Goal: Information Seeking & Learning: Learn about a topic

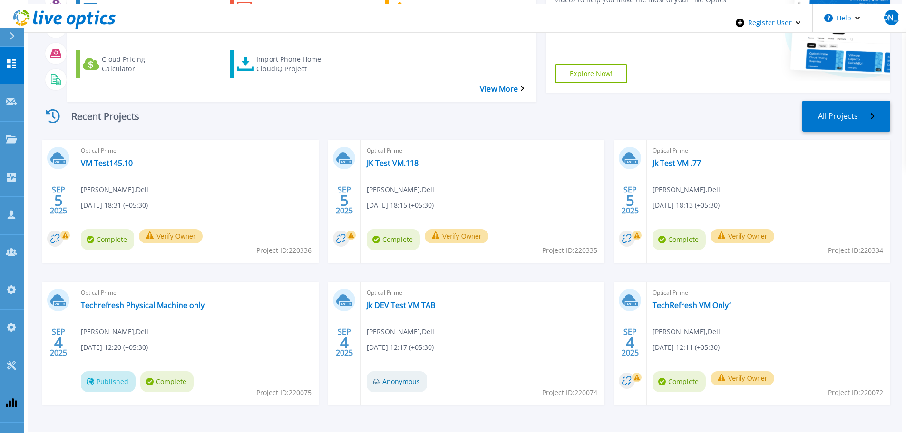
scroll to position [94, 0]
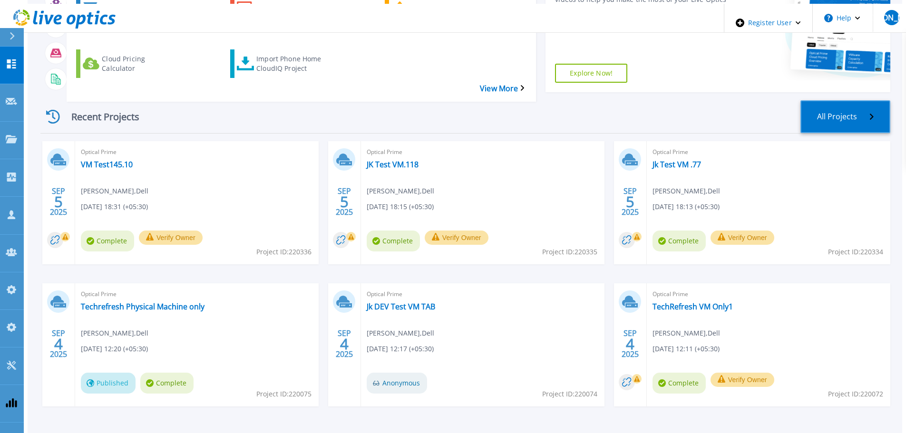
click at [838, 100] on link "All Projects" at bounding box center [846, 116] width 90 height 33
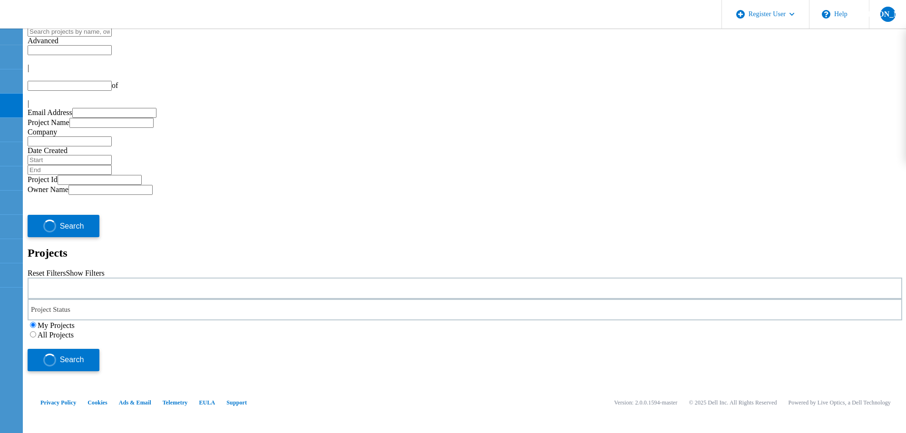
type input "1"
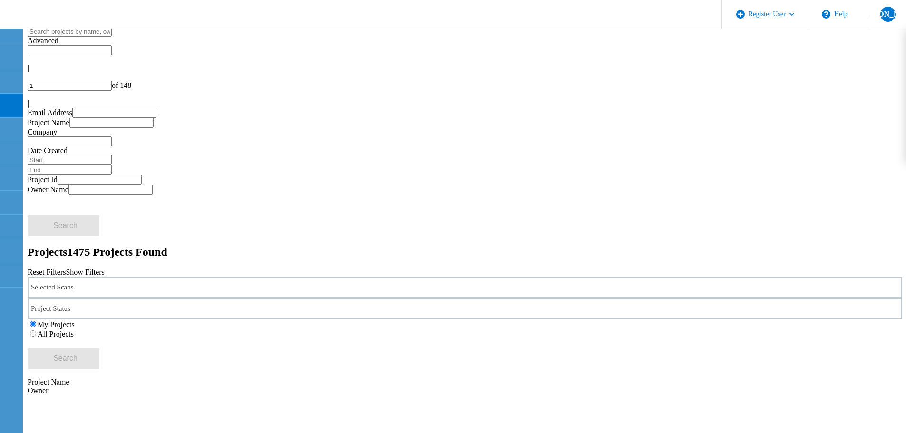
click at [241, 277] on div "Selected Scans" at bounding box center [465, 287] width 875 height 21
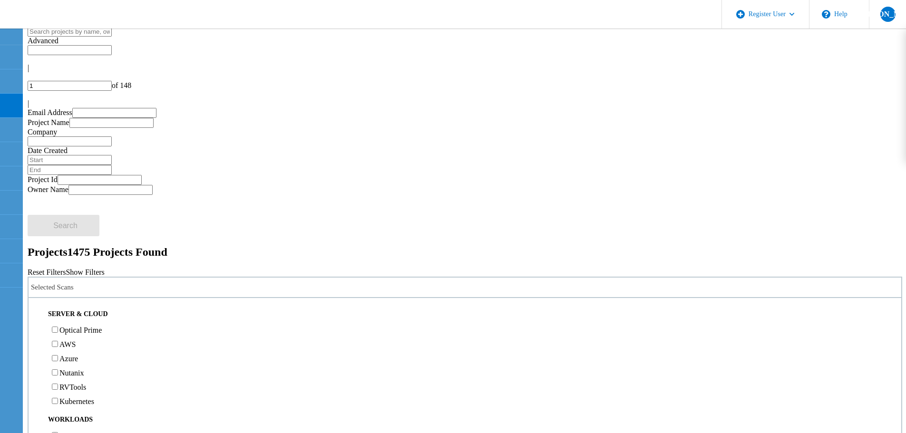
click at [102, 326] on label "Optical Prime" at bounding box center [80, 330] width 42 height 8
click at [58, 327] on input "Optical Prime" at bounding box center [55, 330] width 6 height 6
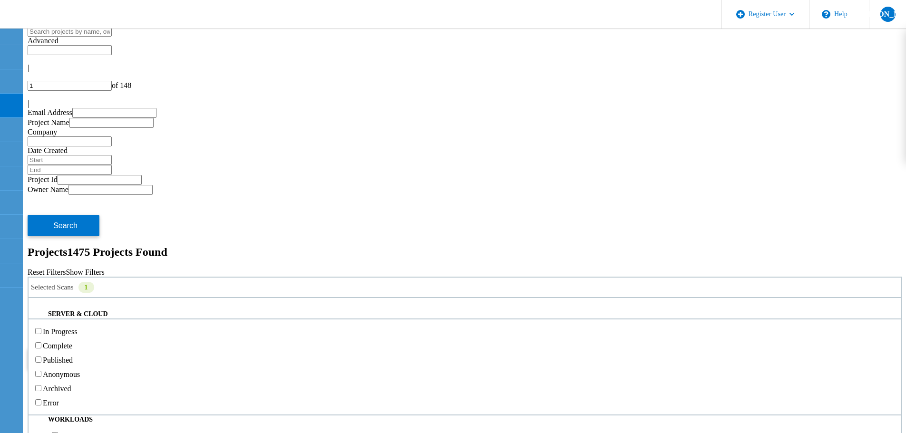
drag, startPoint x: 455, startPoint y: 133, endPoint x: 388, endPoint y: 154, distance: 69.8
click at [455, 298] on div "Project Status" at bounding box center [465, 308] width 875 height 21
click at [72, 342] on label "Complete" at bounding box center [57, 346] width 29 height 8
click at [41, 343] on input "Complete" at bounding box center [38, 346] width 6 height 6
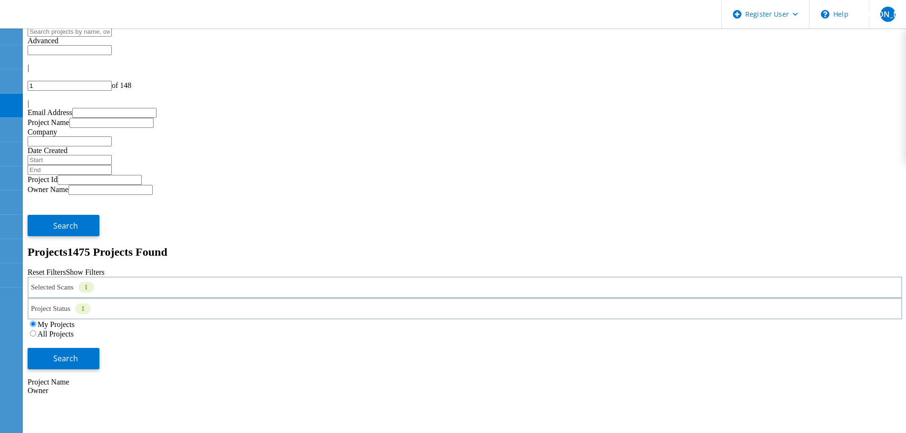
drag, startPoint x: 782, startPoint y: 130, endPoint x: 495, endPoint y: 114, distance: 287.3
click at [78, 353] on span "Search" at bounding box center [65, 358] width 25 height 10
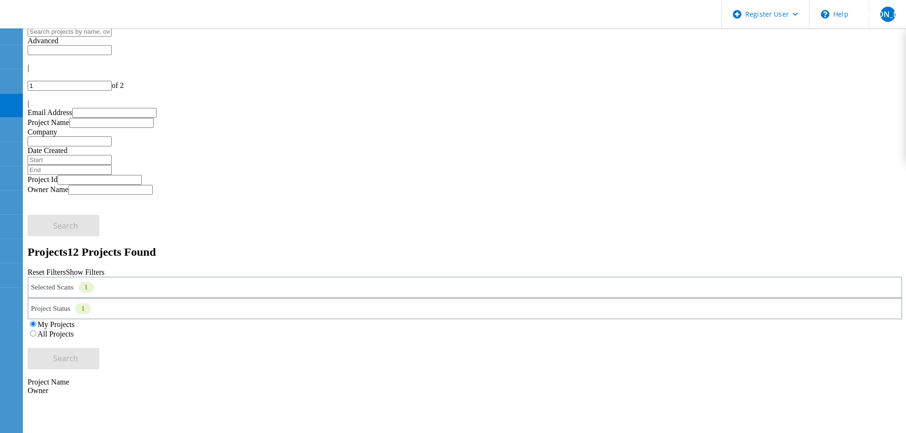
scroll to position [48, 0]
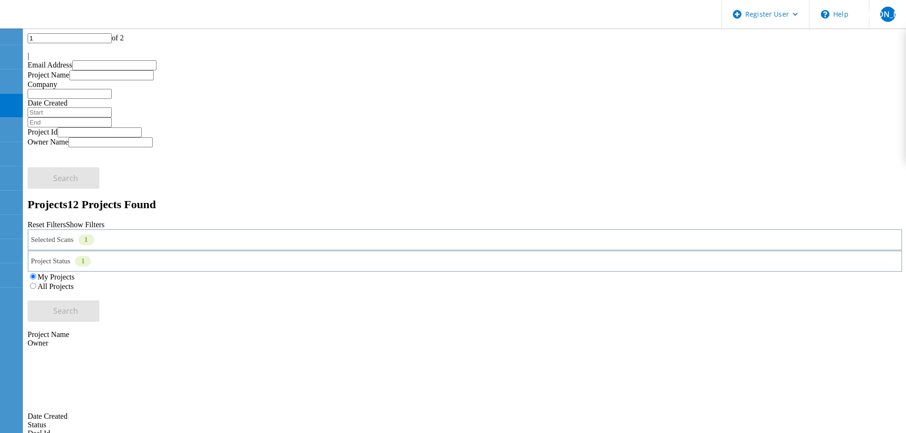
click at [195, 229] on div "Selected Scans 1" at bounding box center [465, 239] width 875 height 21
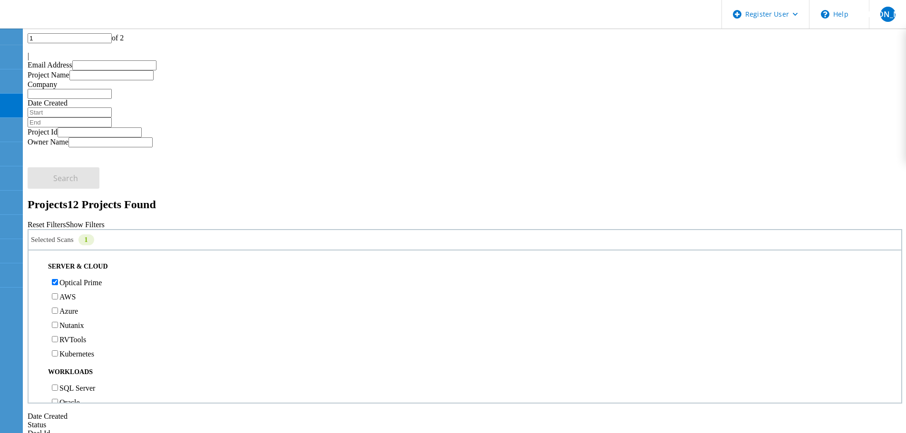
click at [76, 279] on label "Optical Prime" at bounding box center [80, 283] width 42 height 8
click at [58, 279] on input "Optical Prime" at bounding box center [55, 282] width 6 height 6
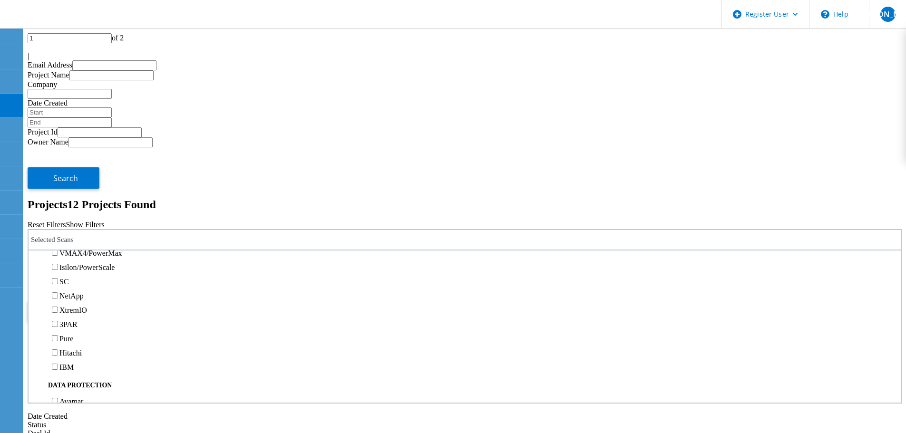
scroll to position [238, 0]
click at [77, 209] on label "Unity" at bounding box center [67, 213] width 17 height 8
click at [58, 210] on input "Unity" at bounding box center [55, 213] width 6 height 6
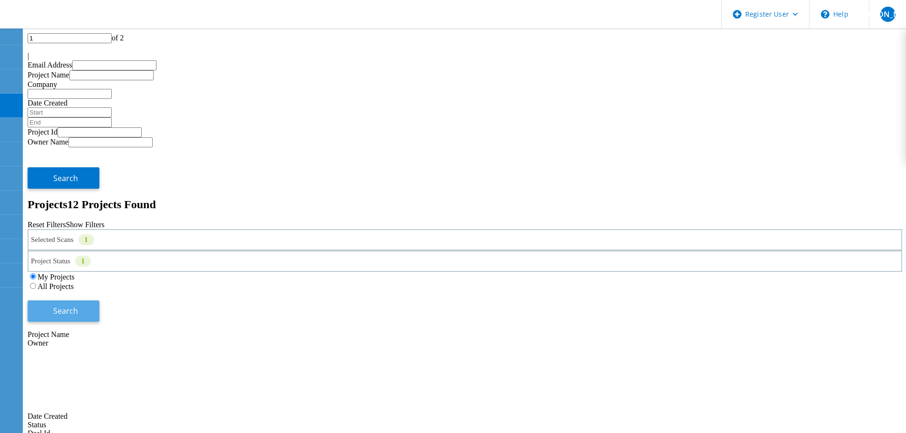
click at [78, 306] on span "Search" at bounding box center [65, 311] width 25 height 10
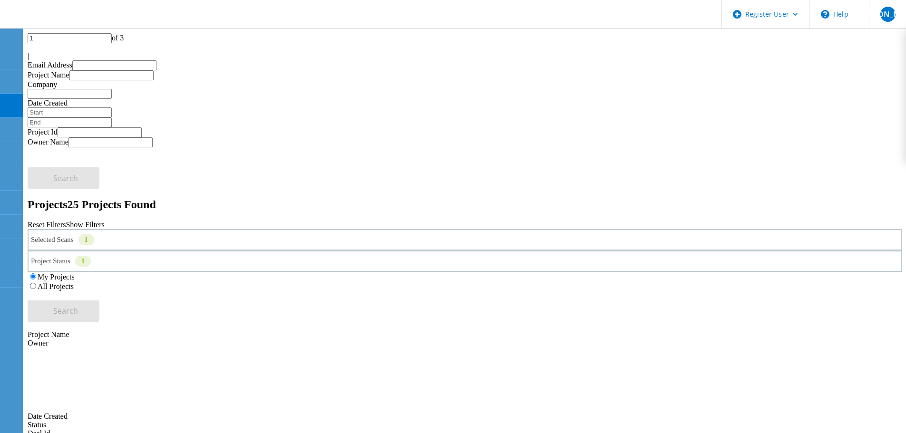
click at [186, 229] on div "Selected Scans 1" at bounding box center [465, 239] width 875 height 21
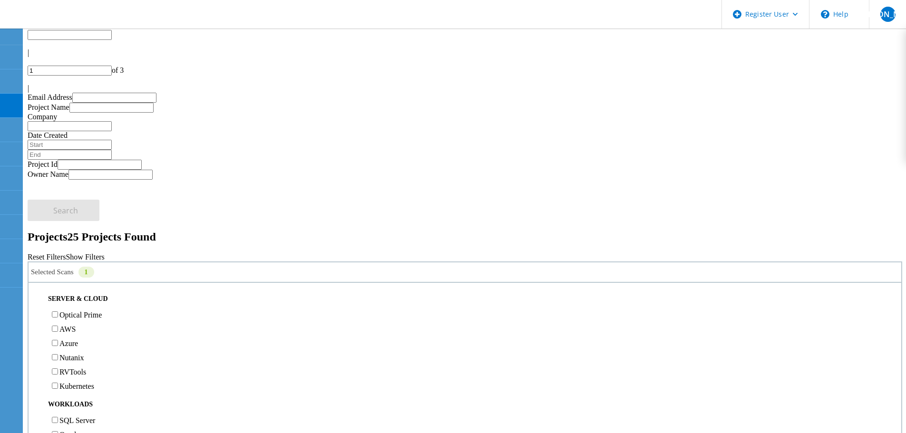
scroll to position [0, 0]
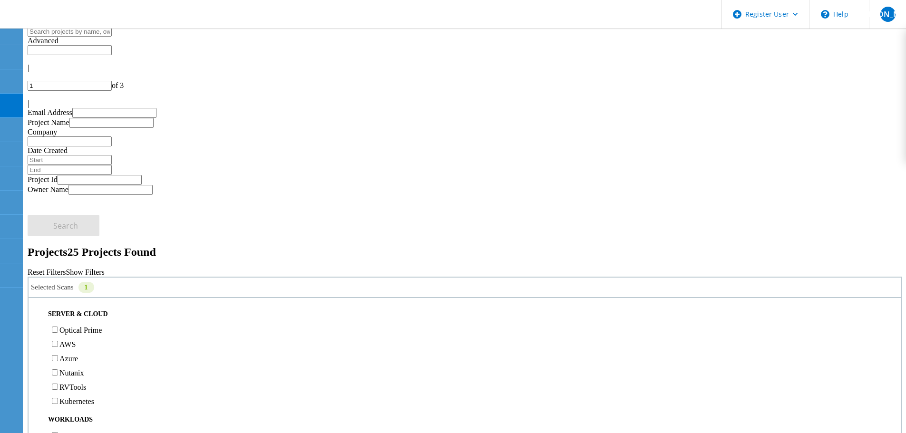
click at [73, 326] on label "Optical Prime" at bounding box center [80, 330] width 42 height 8
click at [58, 327] on input "Optical Prime" at bounding box center [55, 330] width 6 height 6
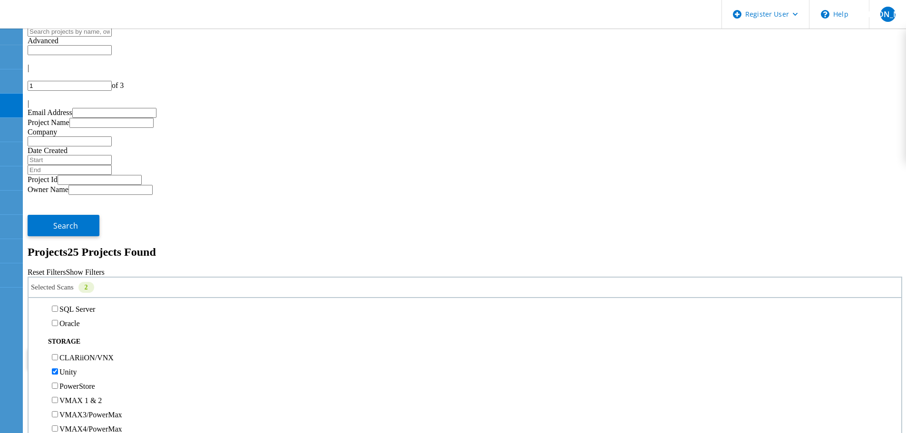
scroll to position [143, 0]
click at [75, 352] on label "Unity" at bounding box center [67, 356] width 17 height 8
click at [58, 353] on input "Unity" at bounding box center [55, 356] width 6 height 6
click at [99, 348] on button "Search" at bounding box center [64, 358] width 72 height 21
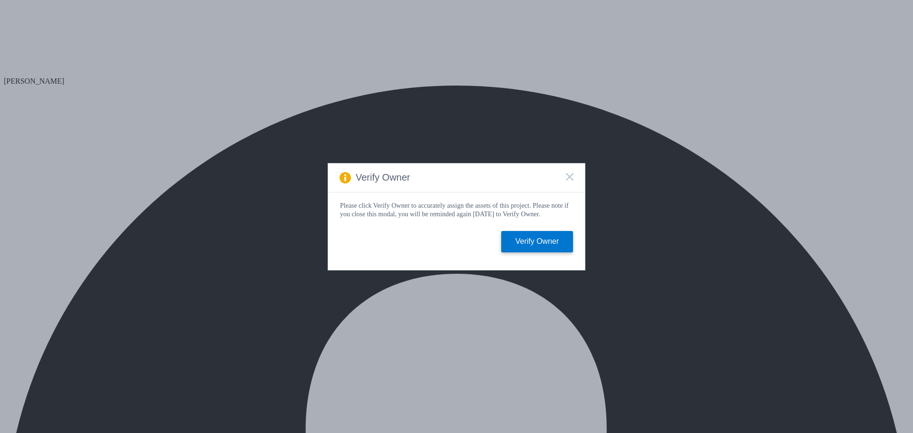
click at [568, 174] on icon at bounding box center [570, 177] width 8 height 8
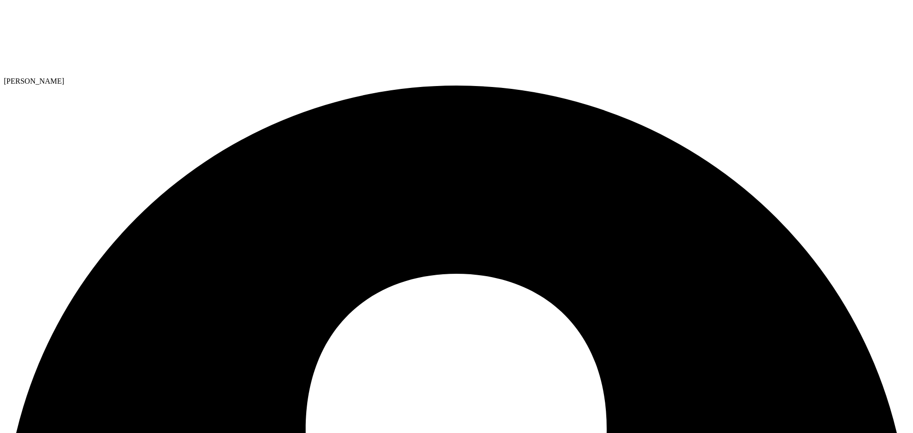
select select "USD"
radio input "true"
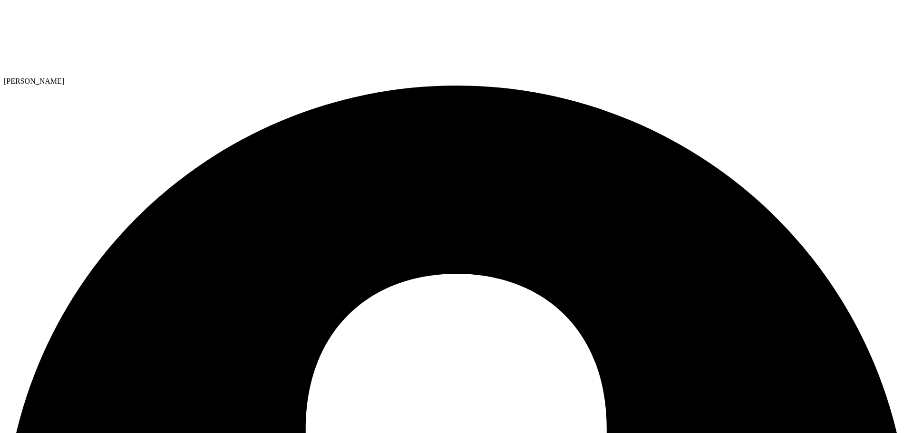
radio input "true"
drag, startPoint x: 335, startPoint y: 169, endPoint x: 314, endPoint y: 180, distance: 23.2
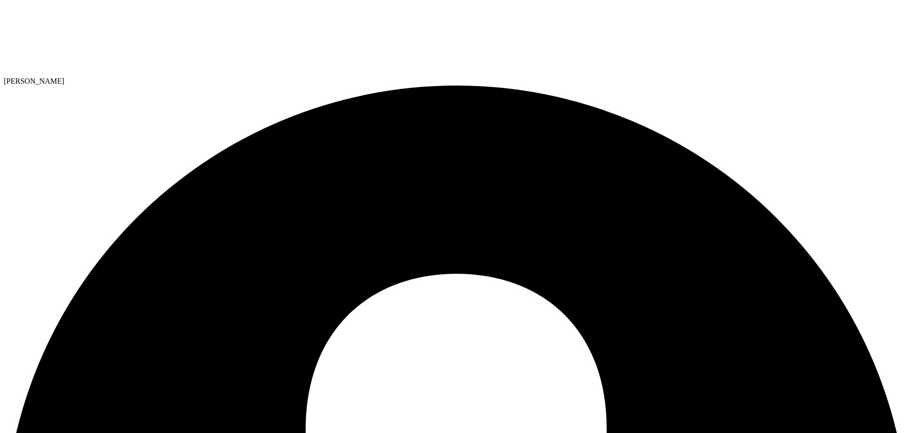
radio input "true"
radio input "false"
select select "USD"
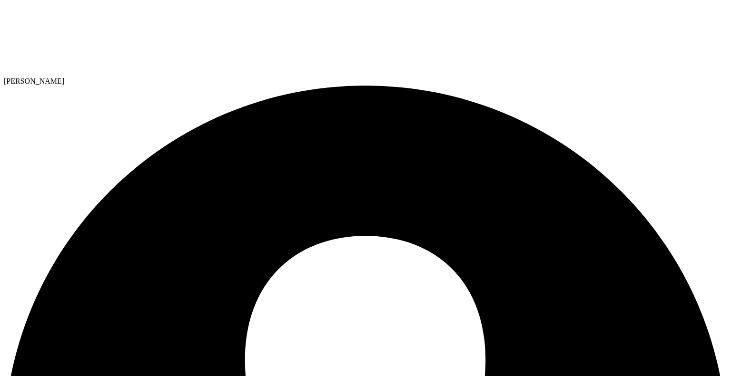
drag, startPoint x: 287, startPoint y: 63, endPoint x: 288, endPoint y: 69, distance: 6.3
radio input "true"
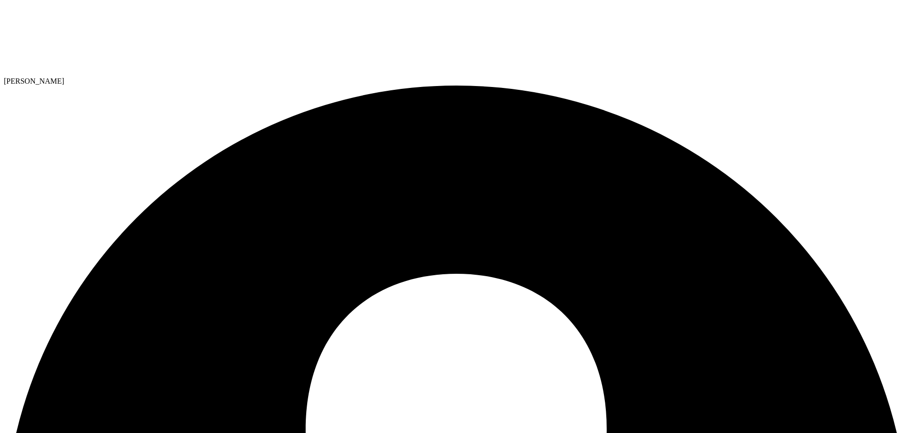
drag, startPoint x: 252, startPoint y: 120, endPoint x: 252, endPoint y: 131, distance: 11.4
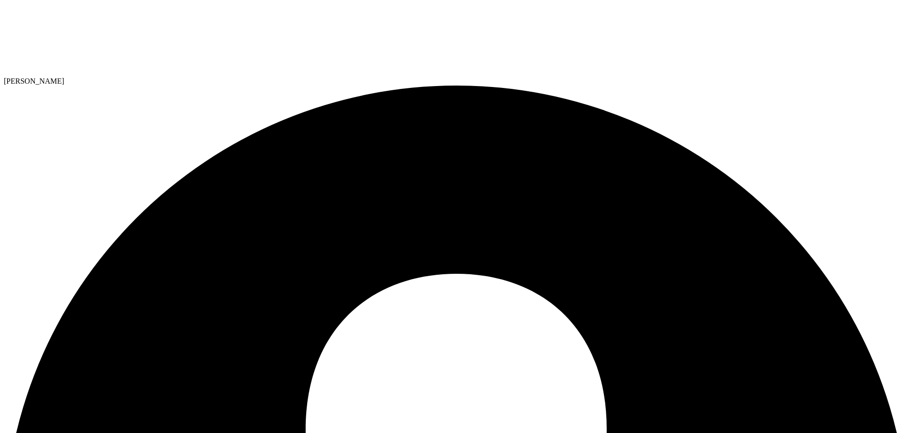
drag, startPoint x: 568, startPoint y: 257, endPoint x: 576, endPoint y: 262, distance: 8.7
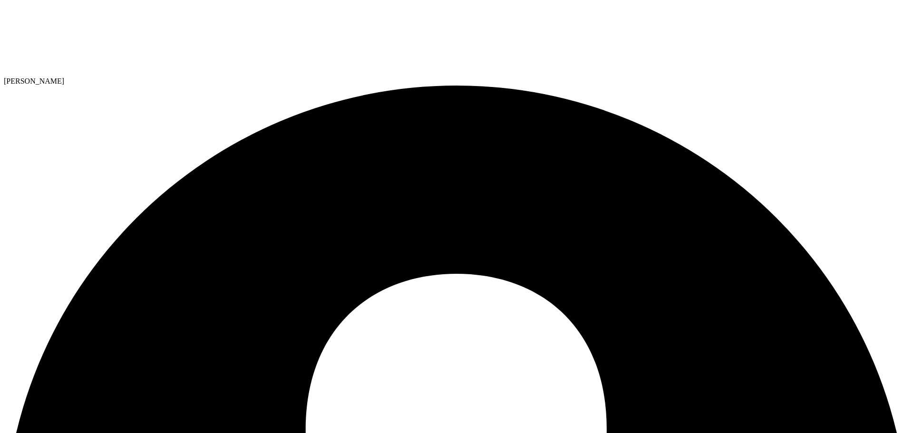
radio input "true"
radio input "false"
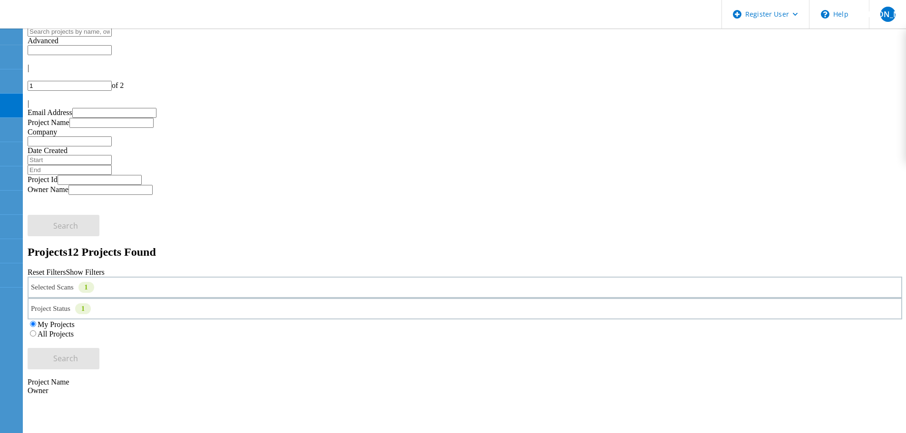
drag, startPoint x: 200, startPoint y: 129, endPoint x: 200, endPoint y: 134, distance: 5.2
click at [200, 277] on div "Selected Scans 1" at bounding box center [465, 287] width 875 height 21
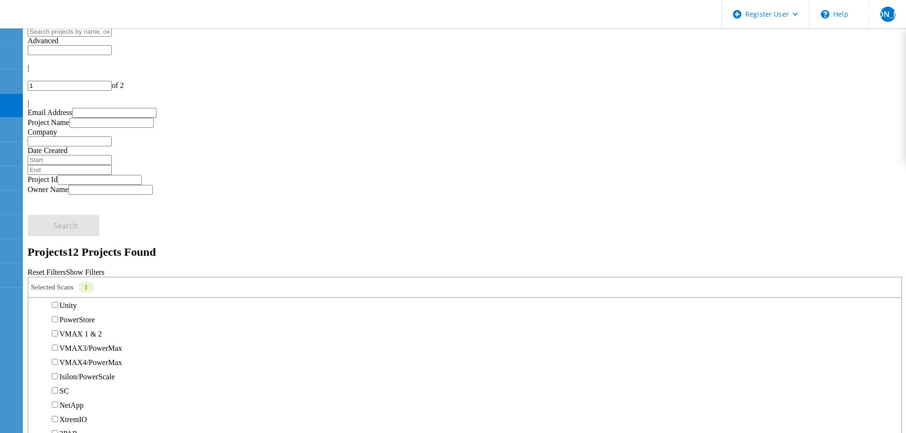
scroll to position [238, 0]
click at [77, 257] on label "Unity" at bounding box center [67, 261] width 17 height 8
click at [58, 257] on input "Unity" at bounding box center [55, 260] width 6 height 6
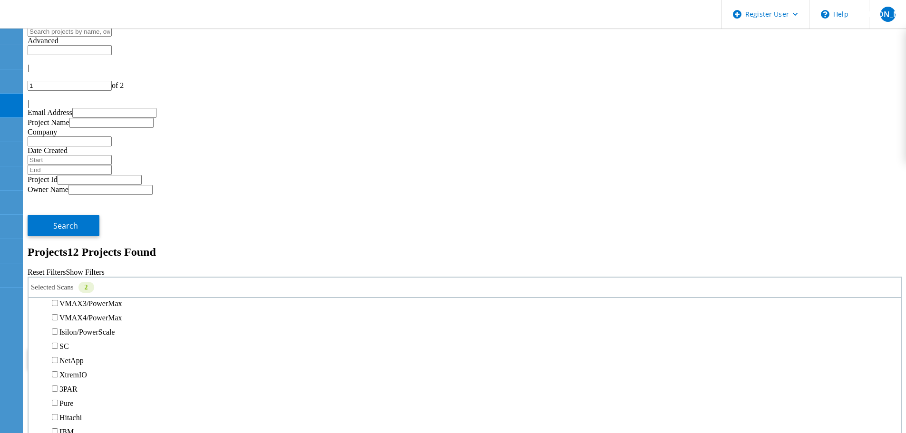
click at [78, 353] on span "Search" at bounding box center [65, 358] width 25 height 10
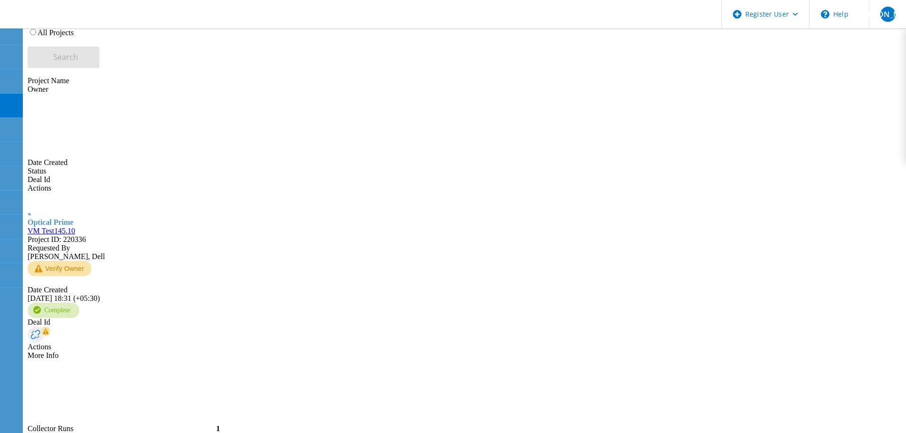
scroll to position [350, 0]
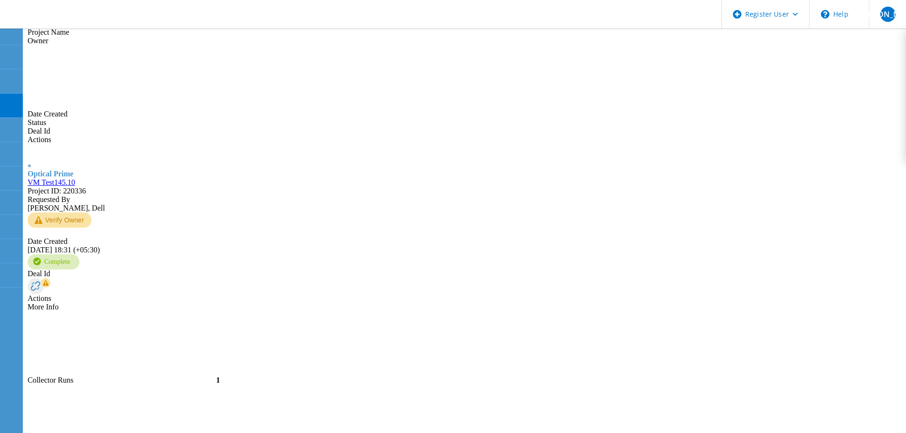
copy span "211072"
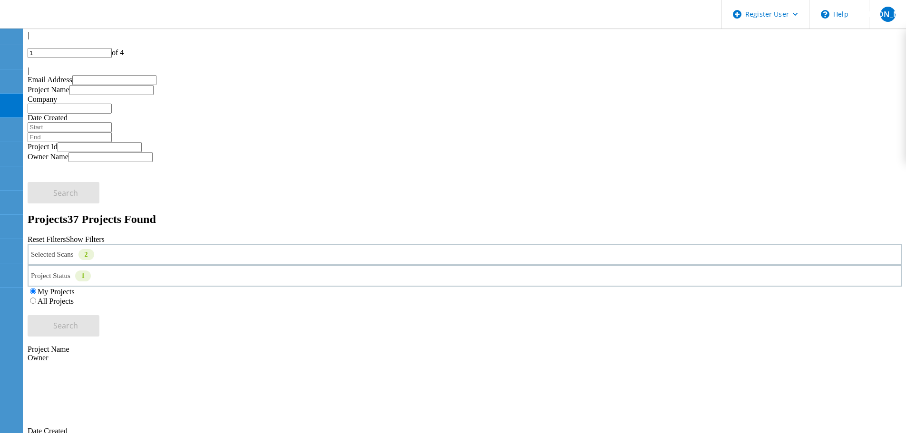
scroll to position [48, 0]
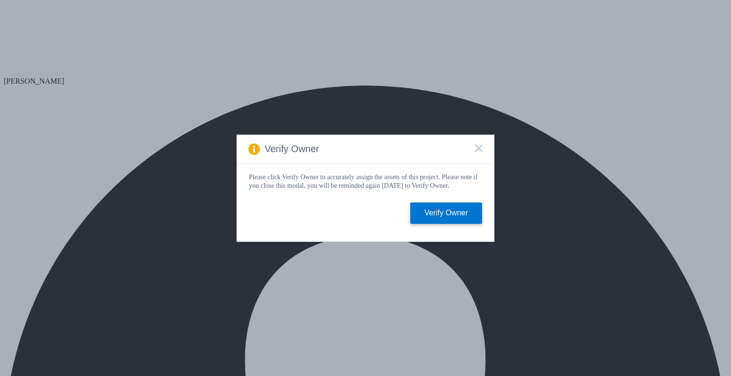
click at [477, 149] on icon at bounding box center [479, 149] width 8 height 8
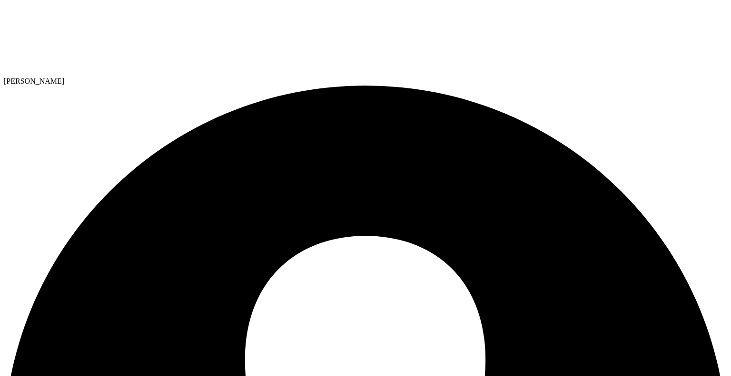
radio input "true"
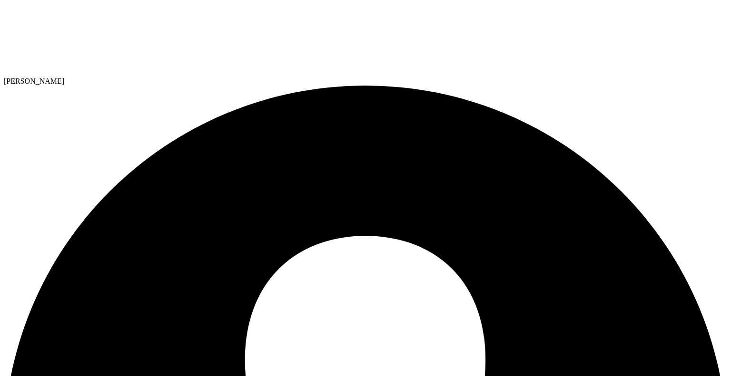
radio input "true"
radio input "false"
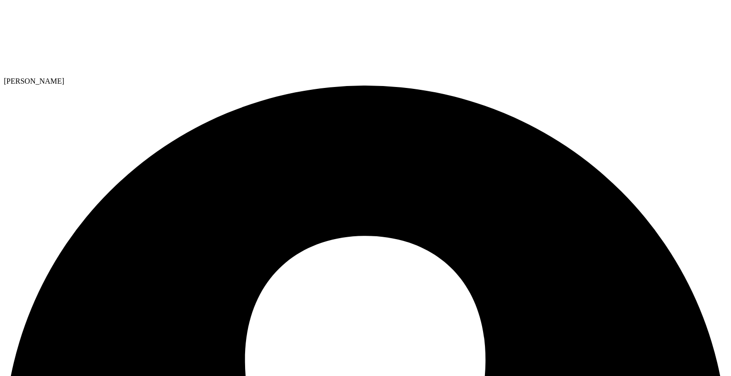
drag, startPoint x: 108, startPoint y: 223, endPoint x: 79, endPoint y: 224, distance: 29.0
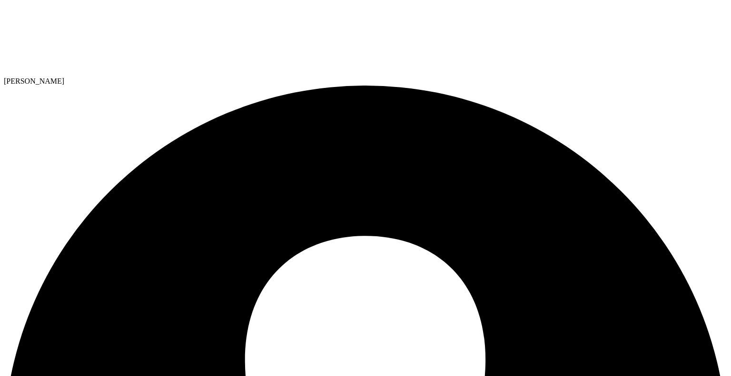
select select "USD"
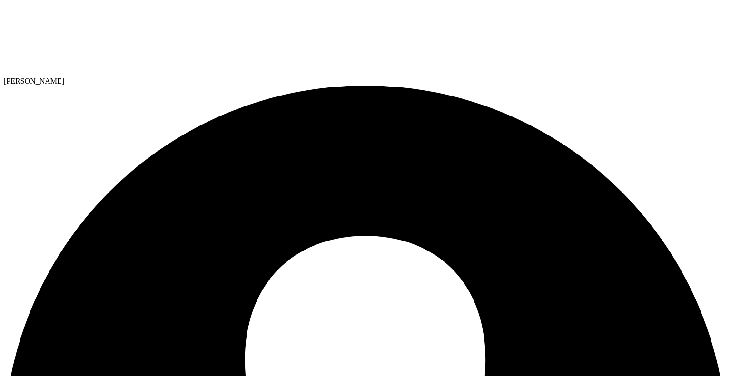
radio input "true"
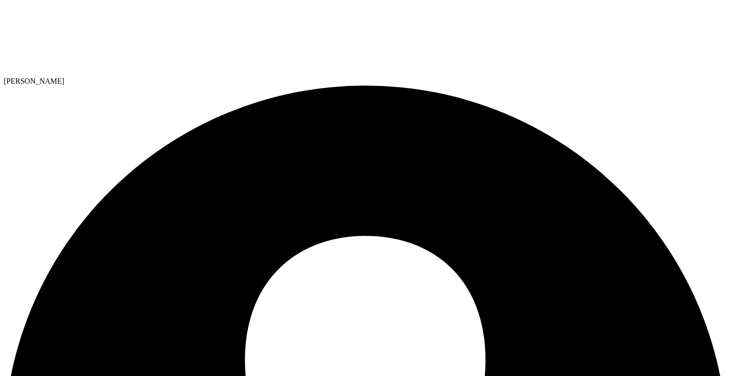
radio input "true"
radio input "false"
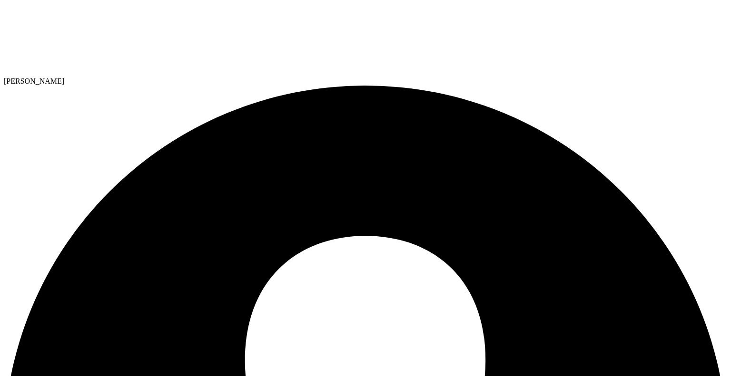
radio input "false"
radio input "true"
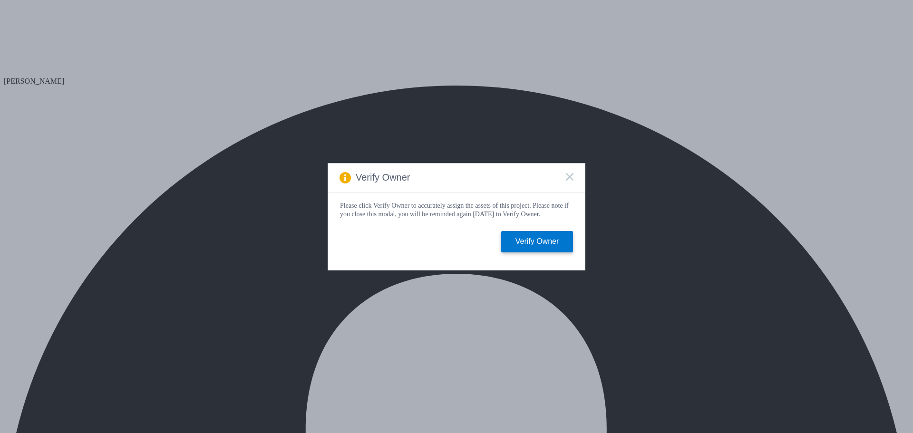
click at [567, 176] on icon at bounding box center [570, 177] width 8 height 8
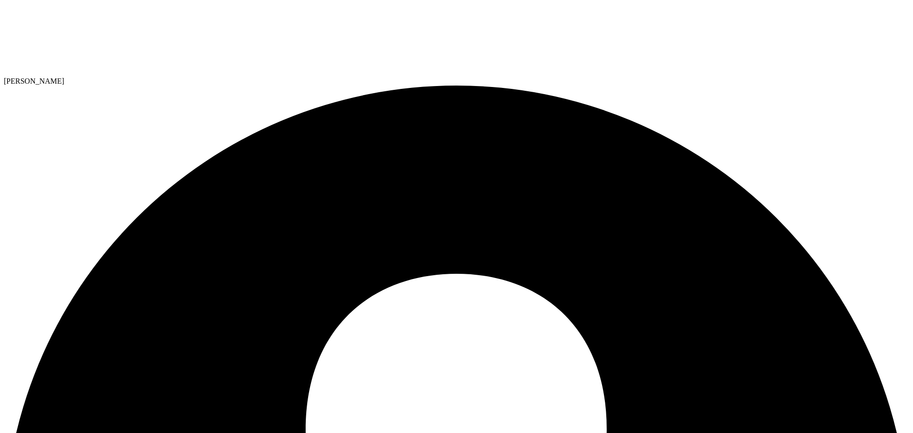
select select "USD"
radio input "true"
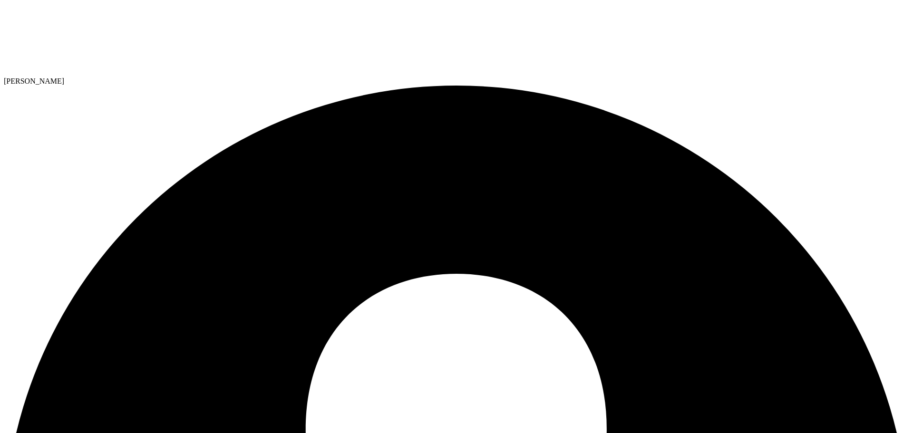
drag, startPoint x: 304, startPoint y: 65, endPoint x: 304, endPoint y: 73, distance: 8.1
radio input "true"
radio input "false"
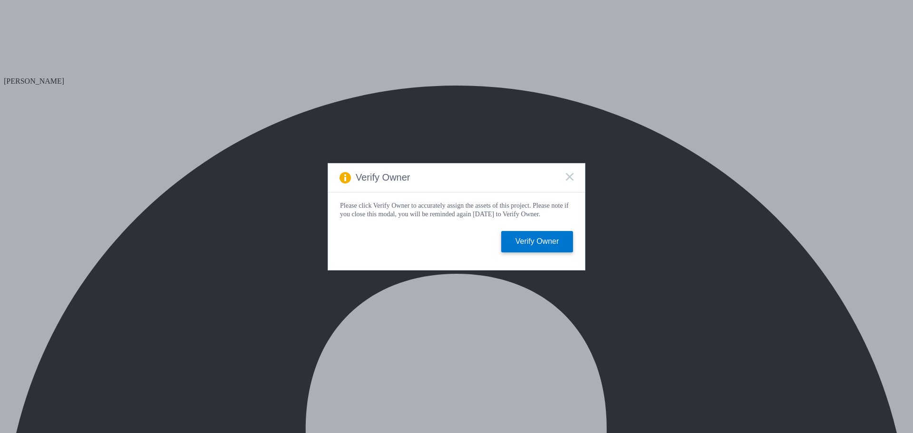
click at [569, 177] on icon at bounding box center [570, 177] width 8 height 8
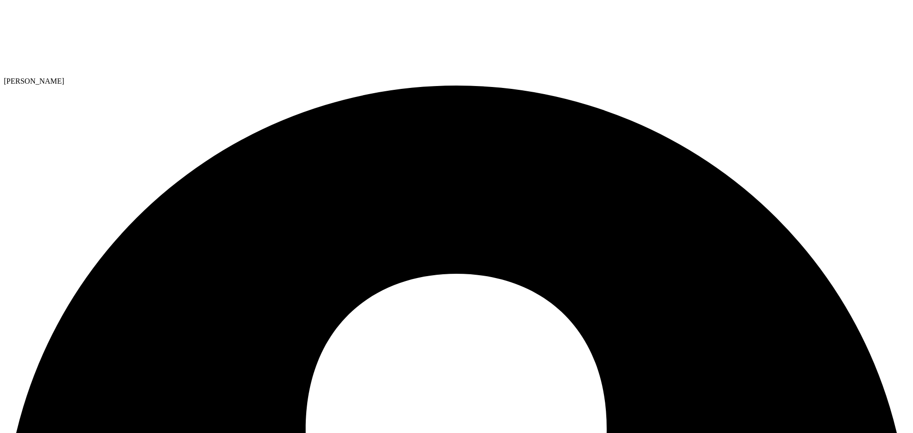
select select "USD"
radio input "true"
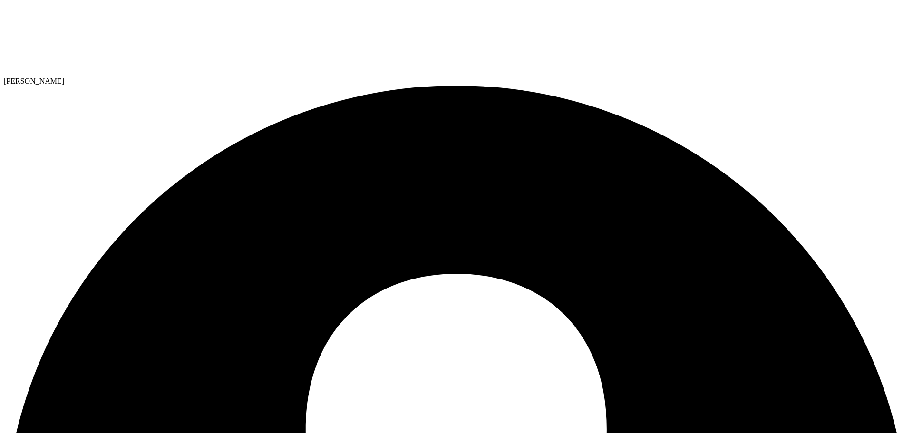
radio input "false"
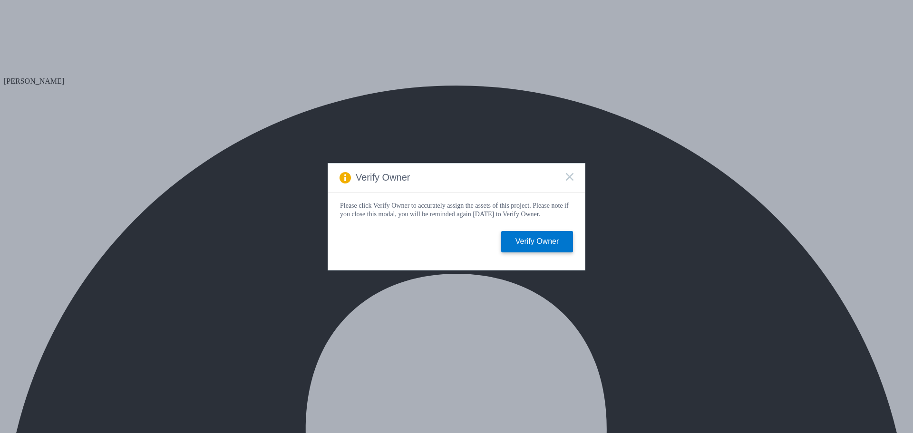
select select "USD"
click at [570, 175] on rect at bounding box center [570, 177] width 8 height 8
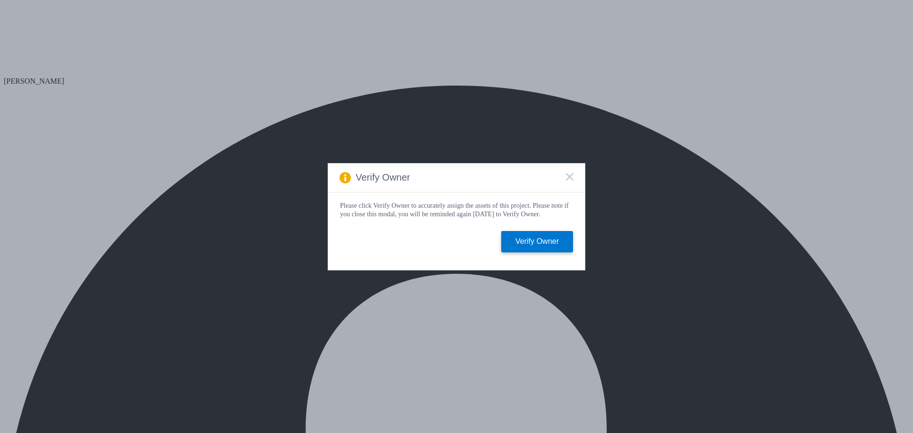
click at [569, 173] on icon at bounding box center [570, 177] width 8 height 8
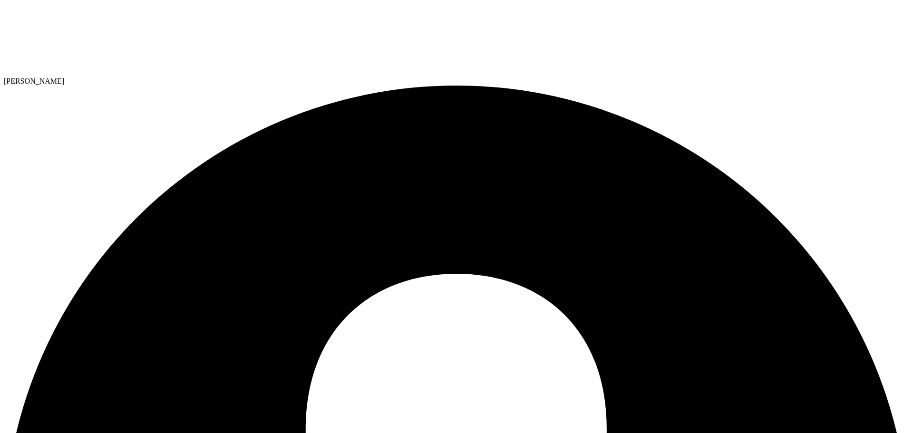
select select "USD"
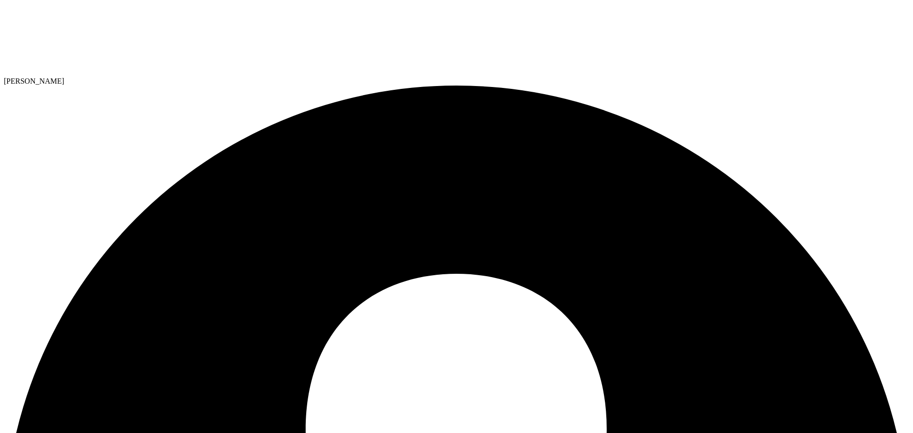
radio input "true"
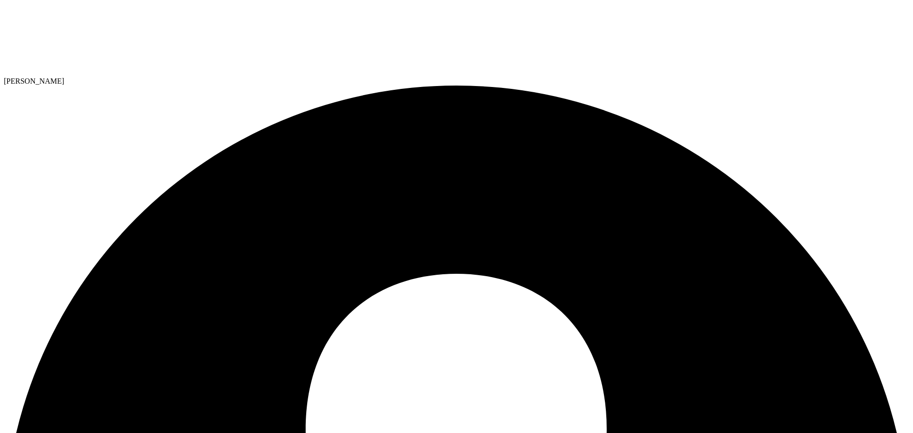
radio input "true"
radio input "false"
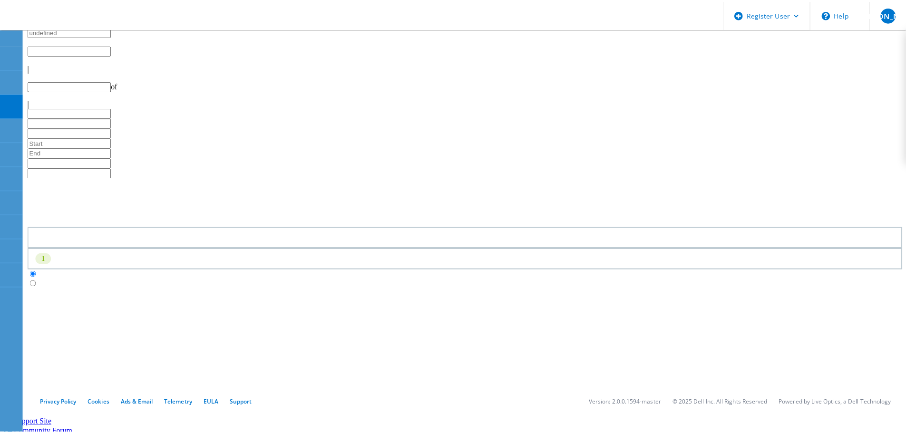
scroll to position [48, 0]
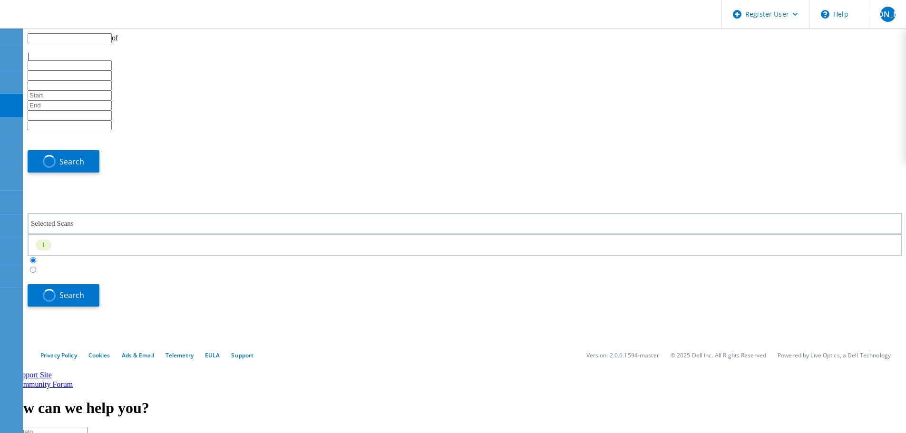
type input "1"
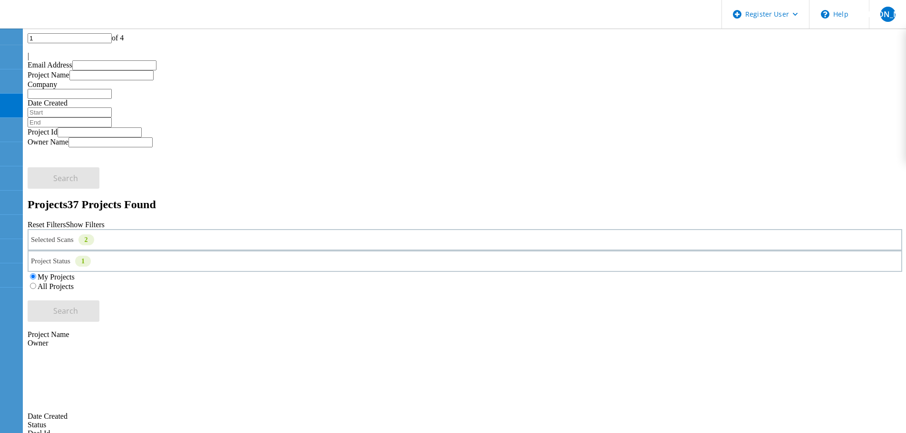
scroll to position [95, 0]
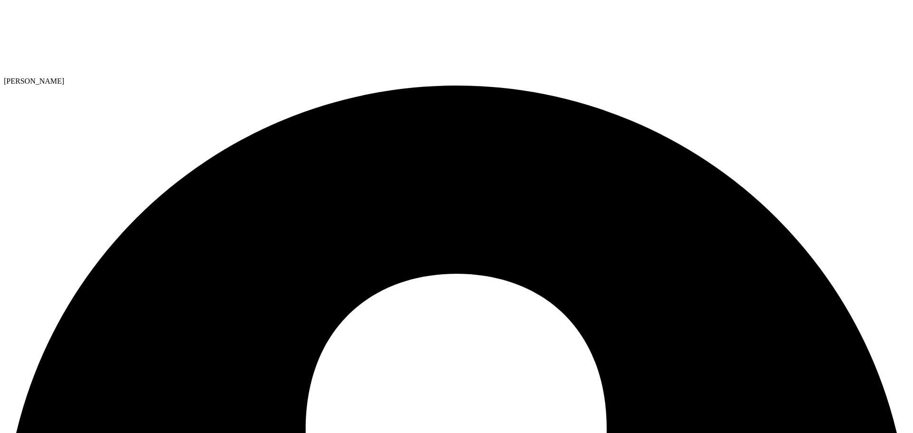
select select "USD"
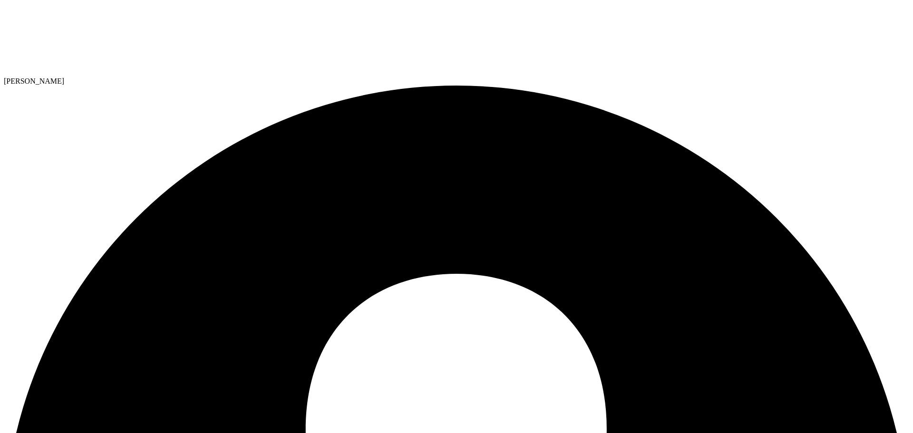
checkbox input "true"
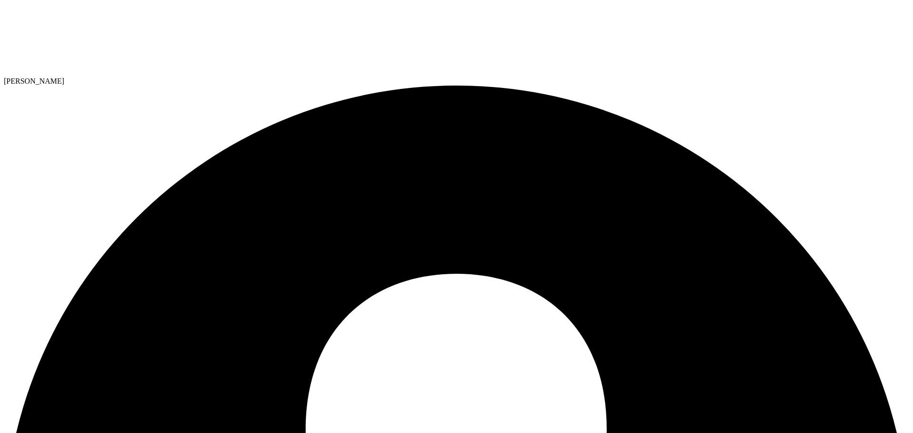
click at [66, 8] on icon at bounding box center [75, 39] width 143 height 71
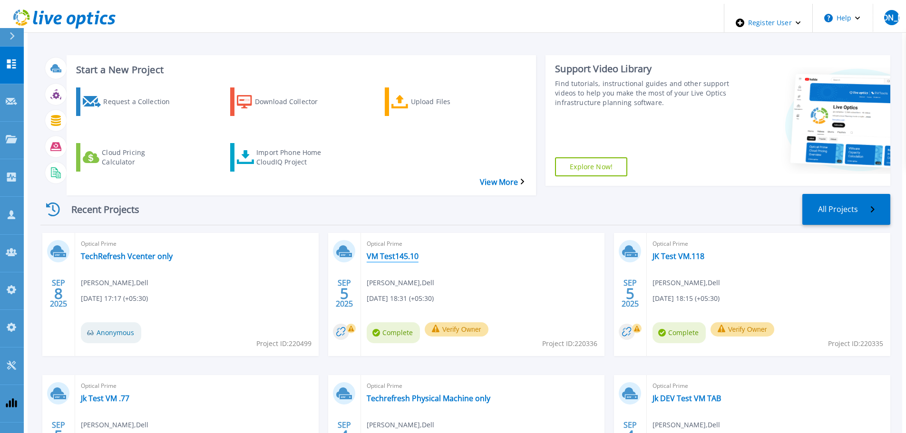
click at [408, 252] on link "VM Test145.10" at bounding box center [393, 257] width 52 height 10
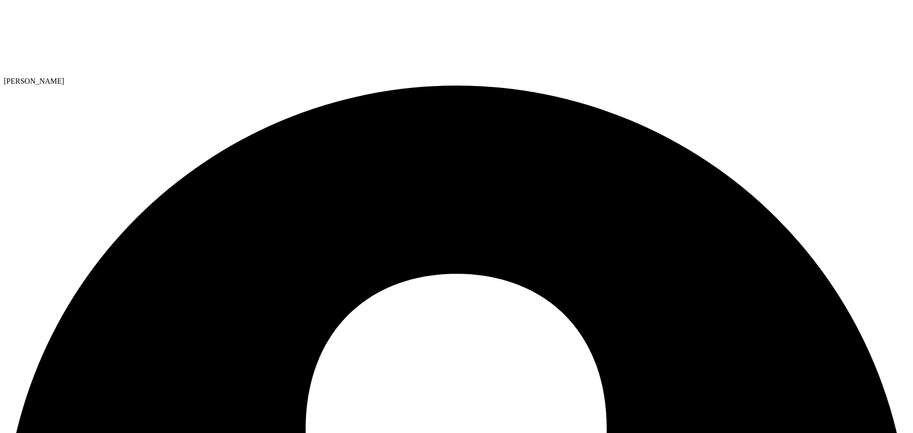
select select "USD"
drag, startPoint x: 296, startPoint y: 39, endPoint x: 296, endPoint y: 44, distance: 5.2
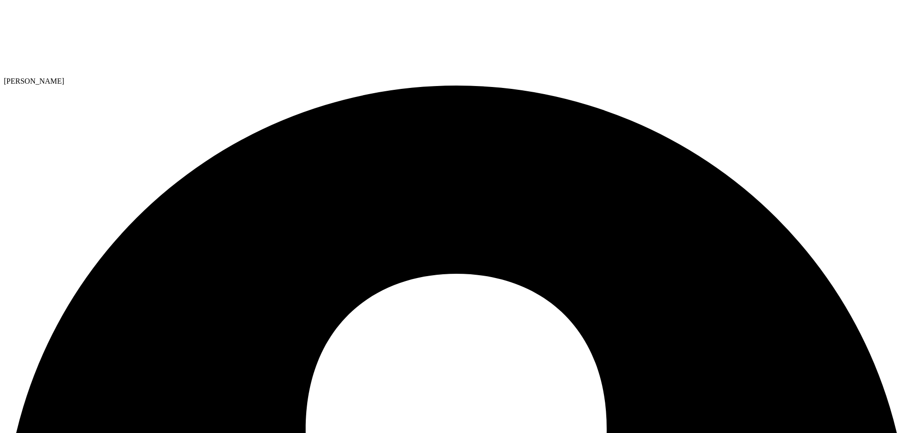
radio input "true"
radio input "false"
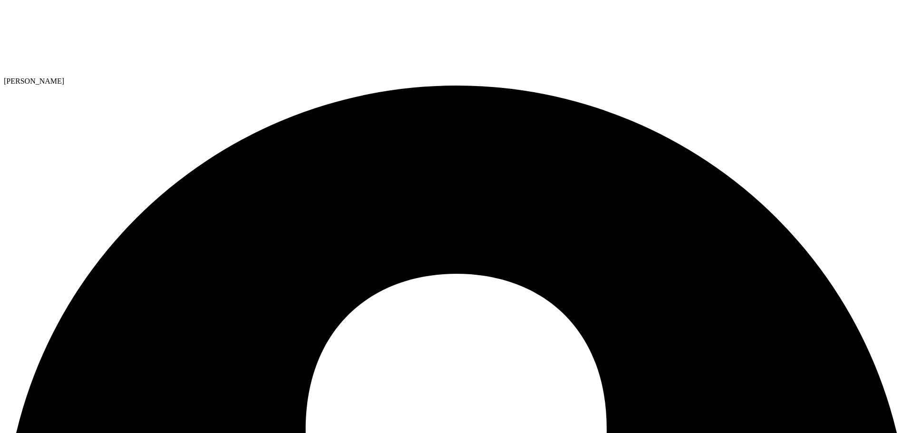
click at [0, 0] on circle at bounding box center [0, 0] width 0 height 0
click at [0, 0] on link "Publish Options" at bounding box center [0, 0] width 0 height 0
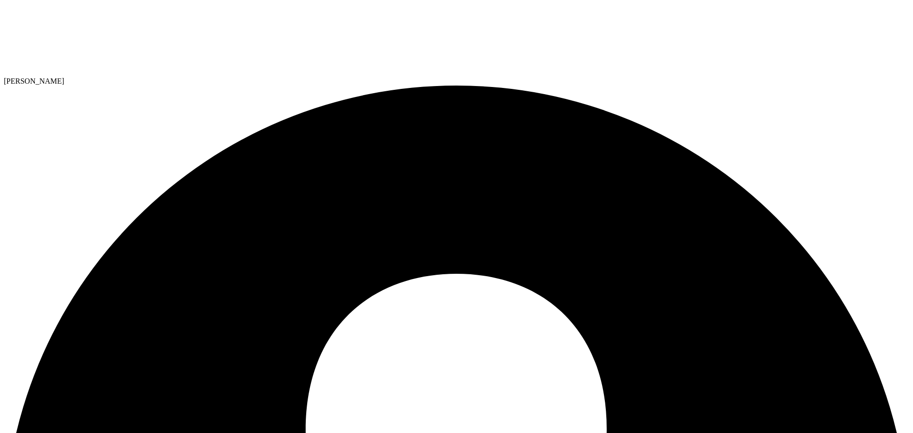
radio input "true"
radio input "false"
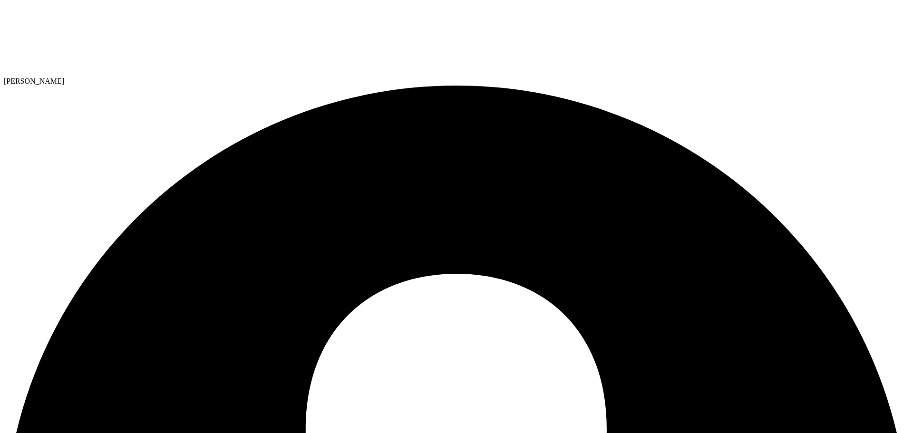
drag, startPoint x: 32, startPoint y: 36, endPoint x: 45, endPoint y: 29, distance: 14.7
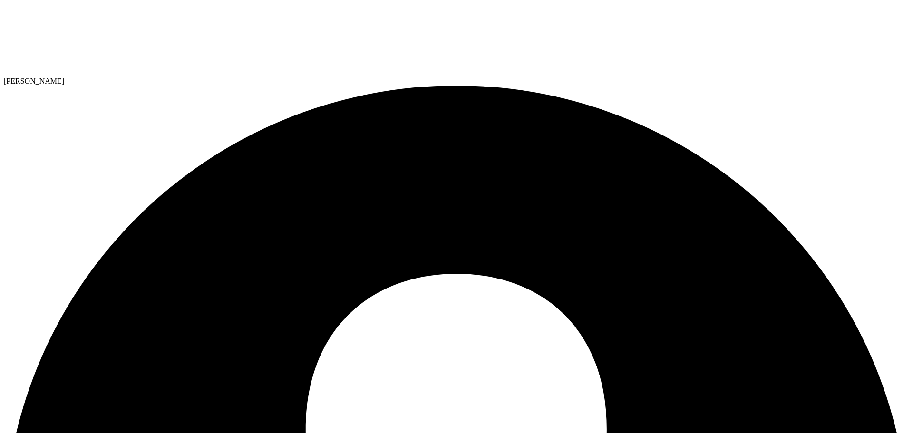
select select "USD"
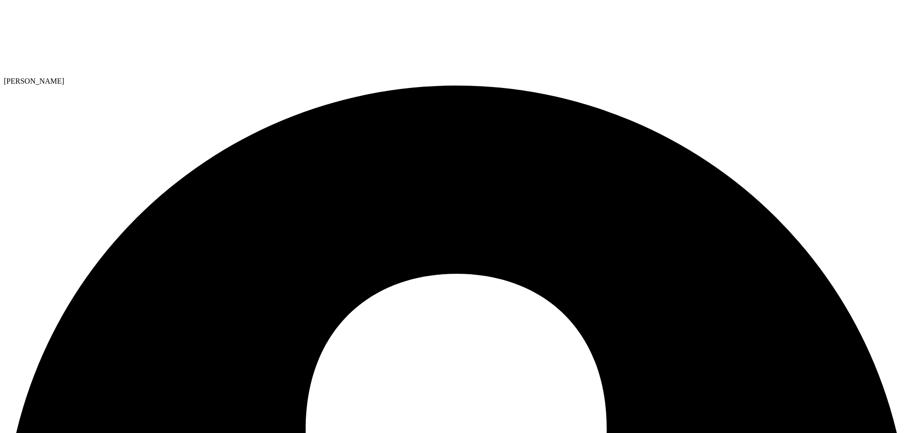
click at [36, 13] on icon at bounding box center [75, 39] width 143 height 71
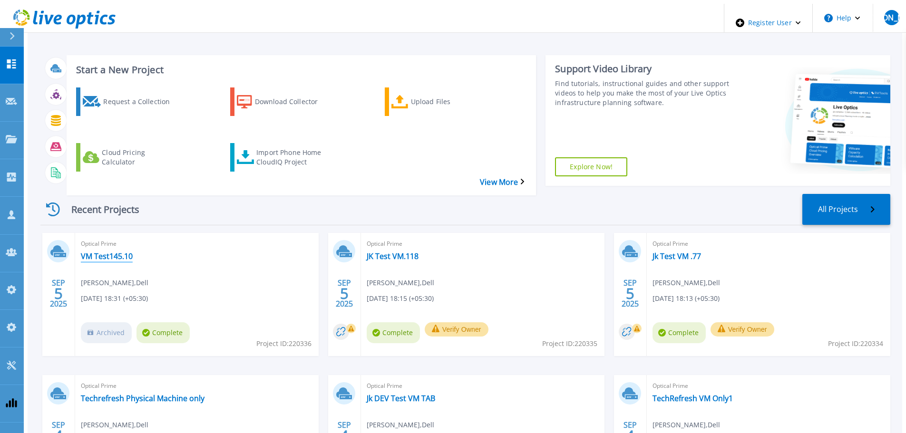
click at [106, 252] on link "VM Test145.10" at bounding box center [107, 257] width 52 height 10
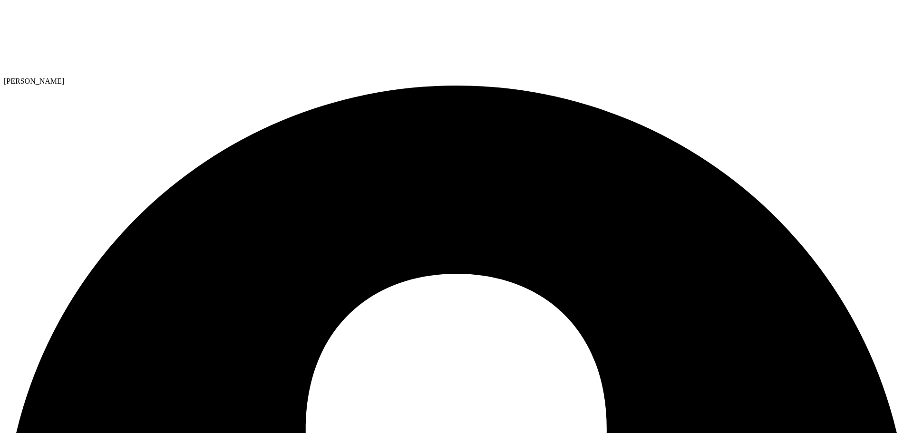
select select "USD"
click at [4, 4] on use at bounding box center [4, 4] width 0 height 0
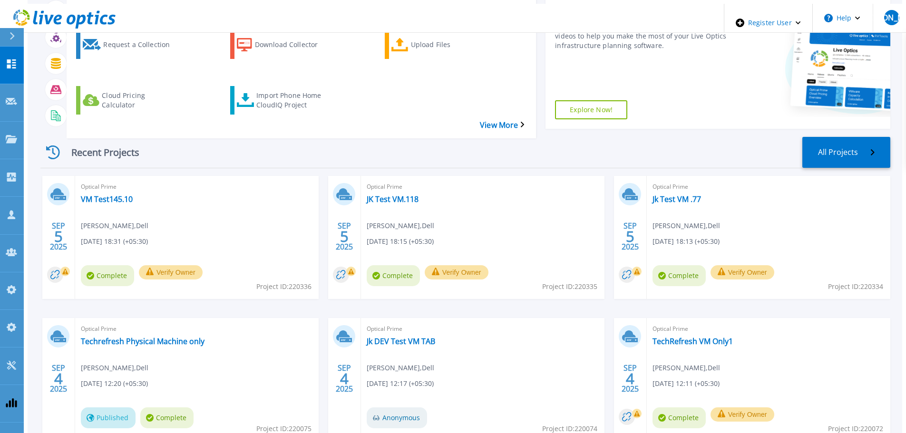
scroll to position [46, 0]
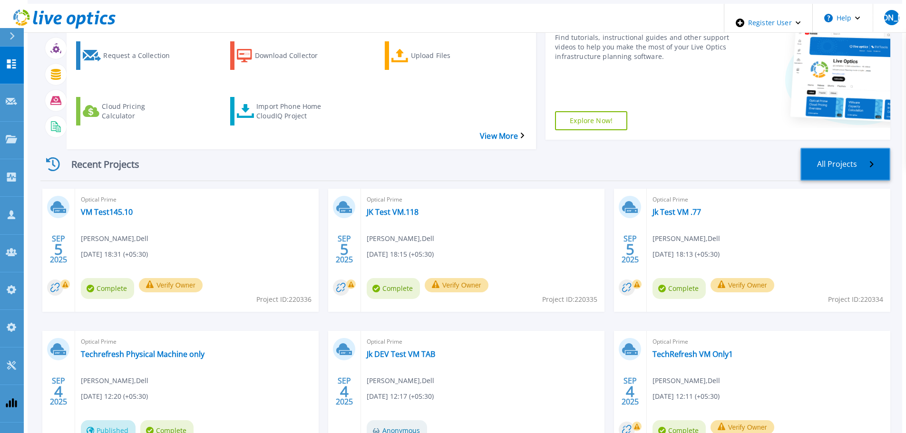
click at [845, 148] on link "All Projects" at bounding box center [846, 164] width 90 height 33
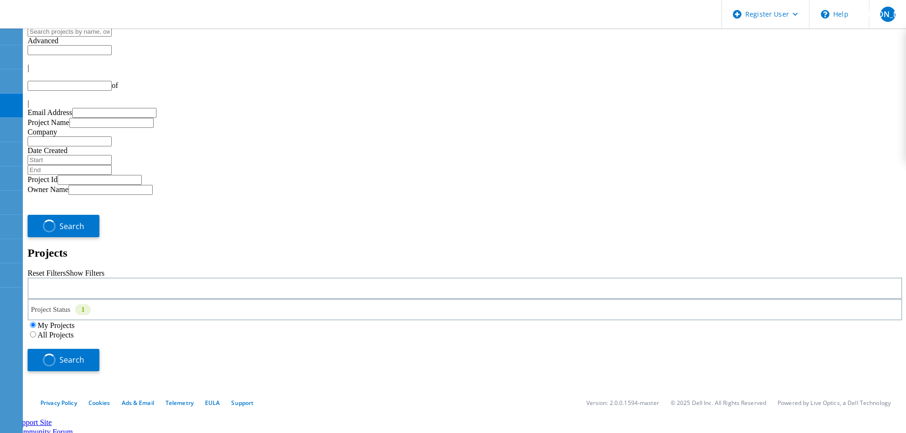
type input "1"
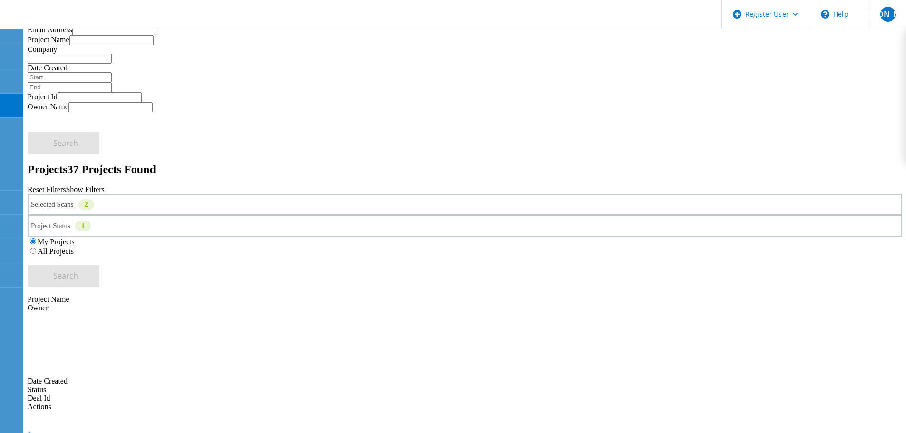
scroll to position [95, 0]
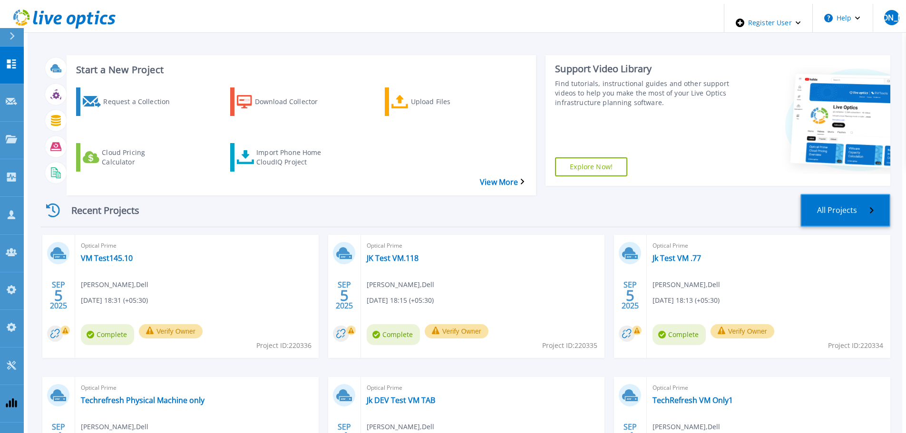
click at [849, 194] on link "All Projects" at bounding box center [846, 210] width 90 height 33
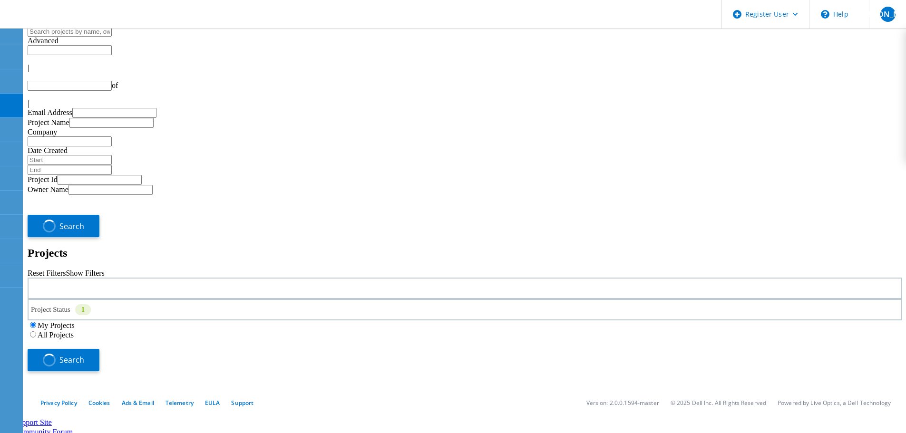
type input "1"
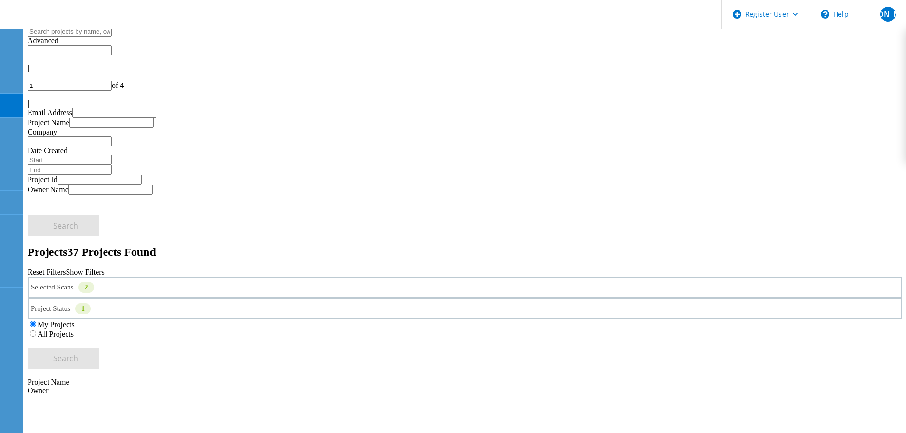
scroll to position [48, 0]
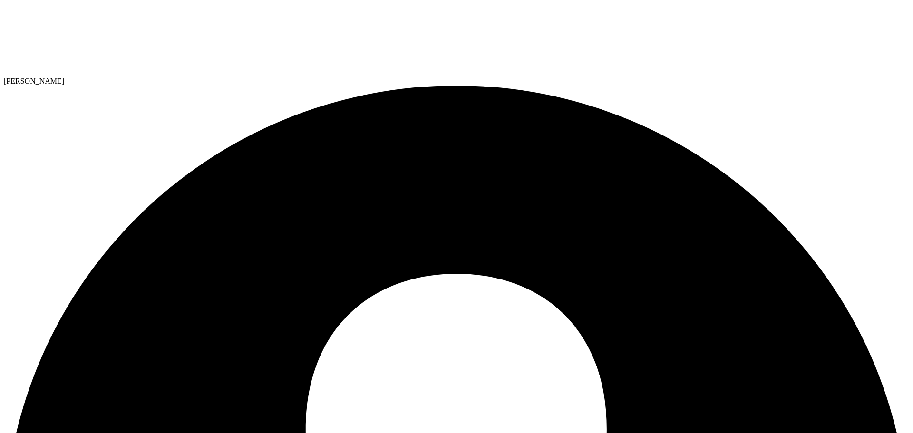
select select "USD"
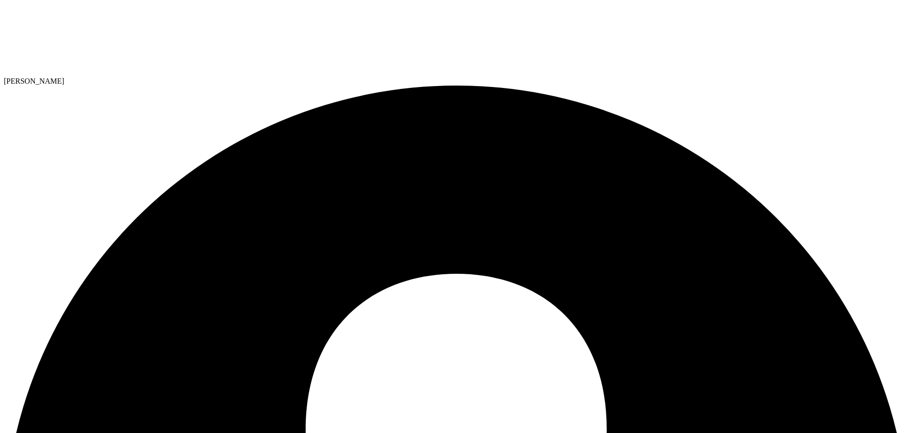
select select "USD"
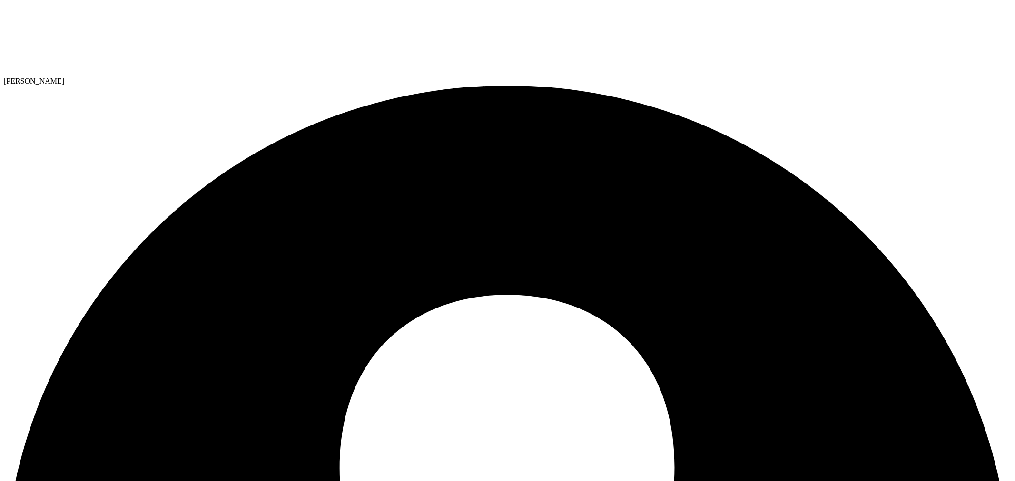
drag, startPoint x: 226, startPoint y: 37, endPoint x: 227, endPoint y: 60, distance: 23.3
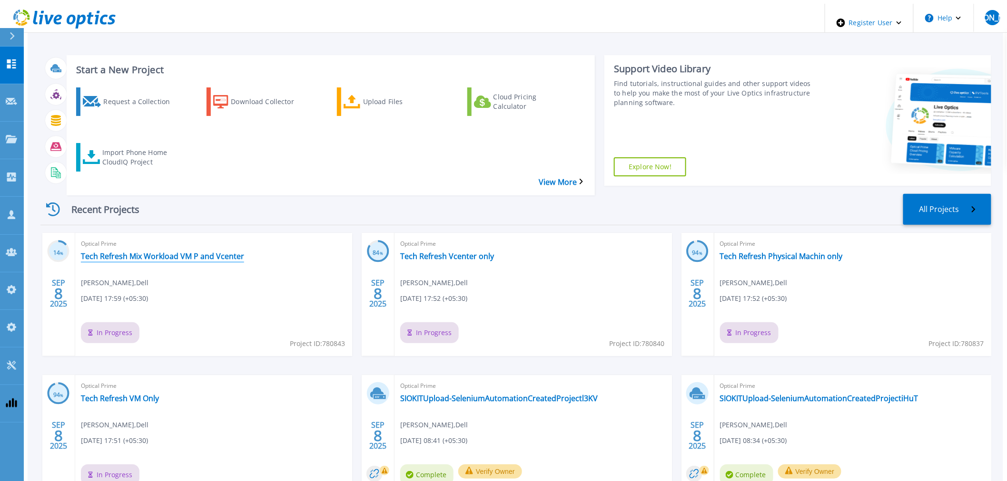
click at [183, 252] on link "Tech Refresh Mix Workload VM P and Vcenter" at bounding box center [162, 257] width 163 height 10
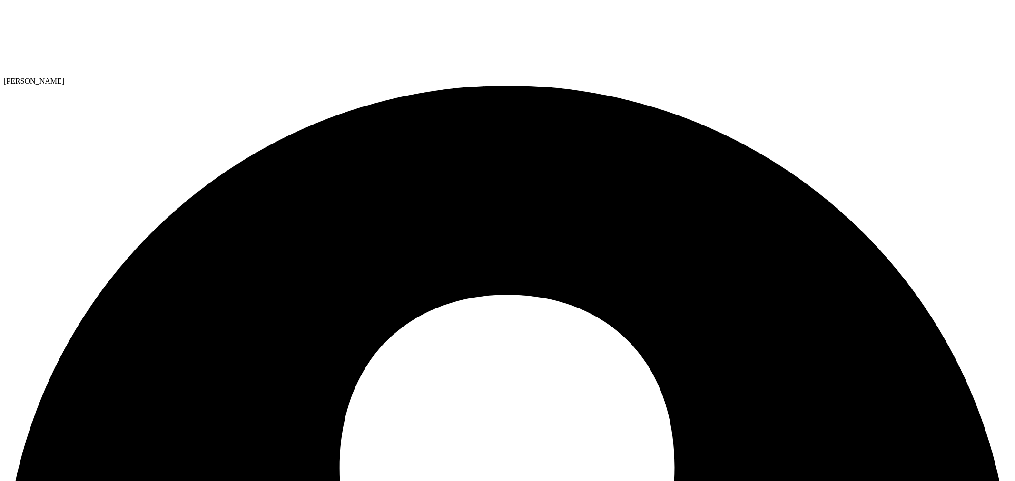
radio input "true"
radio input "false"
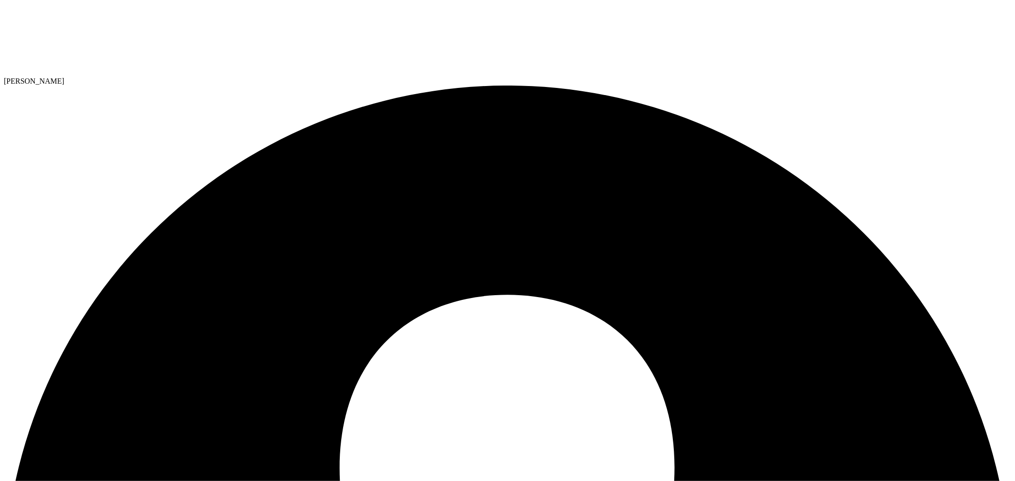
click at [4, 4] on use at bounding box center [4, 4] width 0 height 0
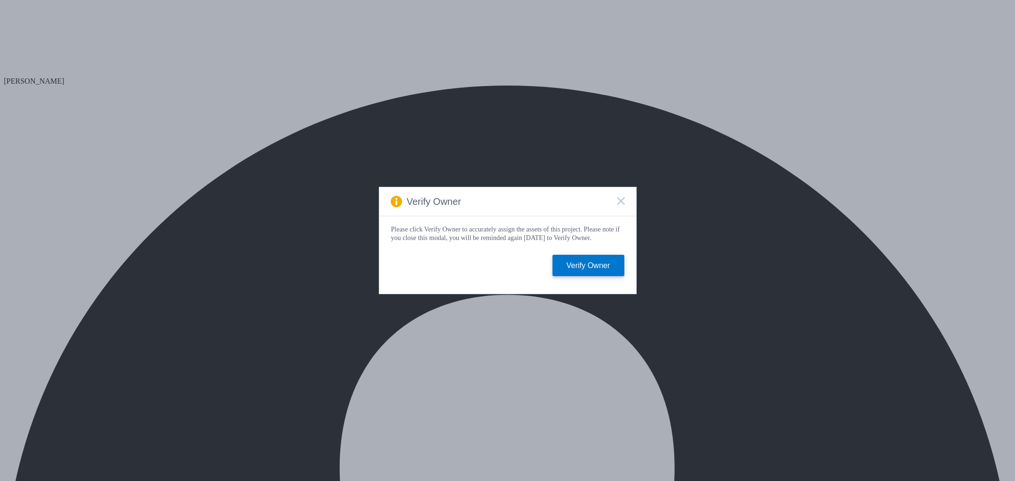
select select "USD"
click at [620, 197] on icon at bounding box center [621, 201] width 8 height 8
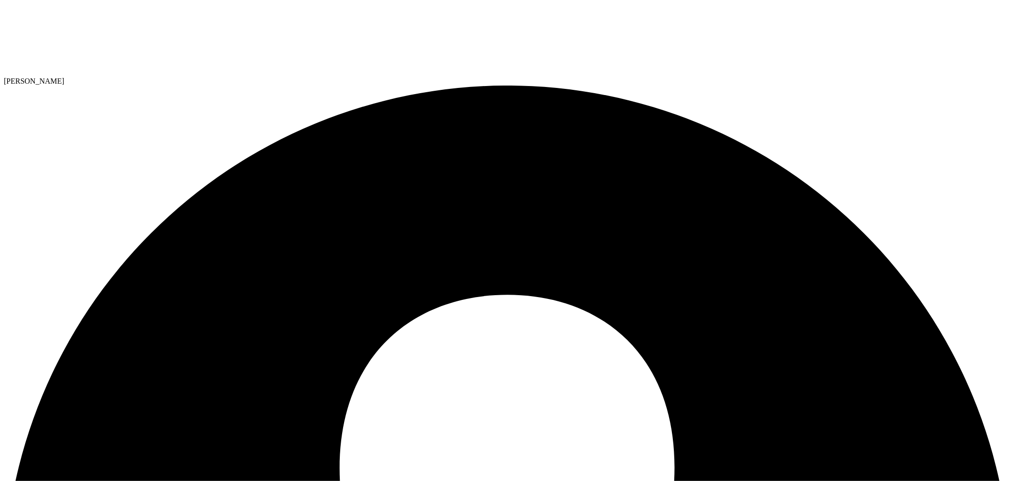
radio input "true"
radio input "false"
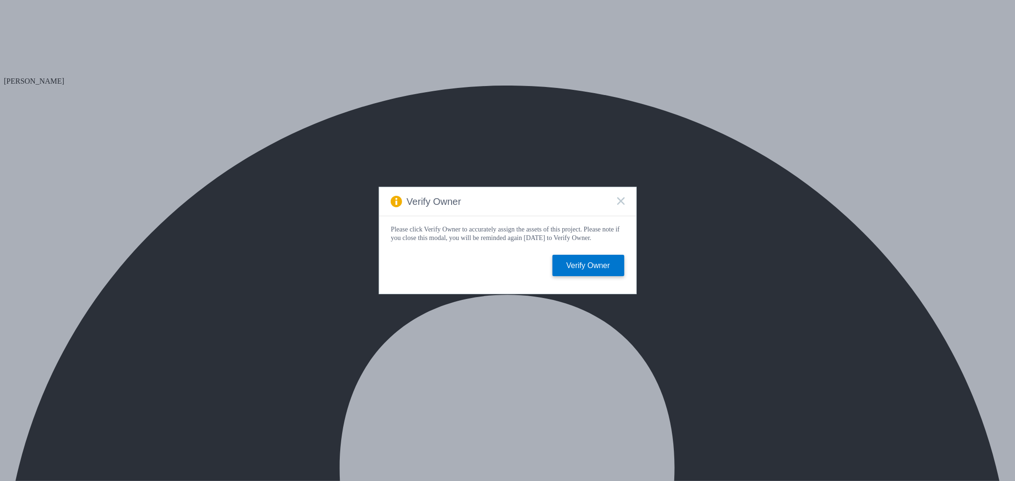
drag, startPoint x: 620, startPoint y: 201, endPoint x: 605, endPoint y: 207, distance: 15.8
click at [620, 202] on icon at bounding box center [621, 201] width 8 height 8
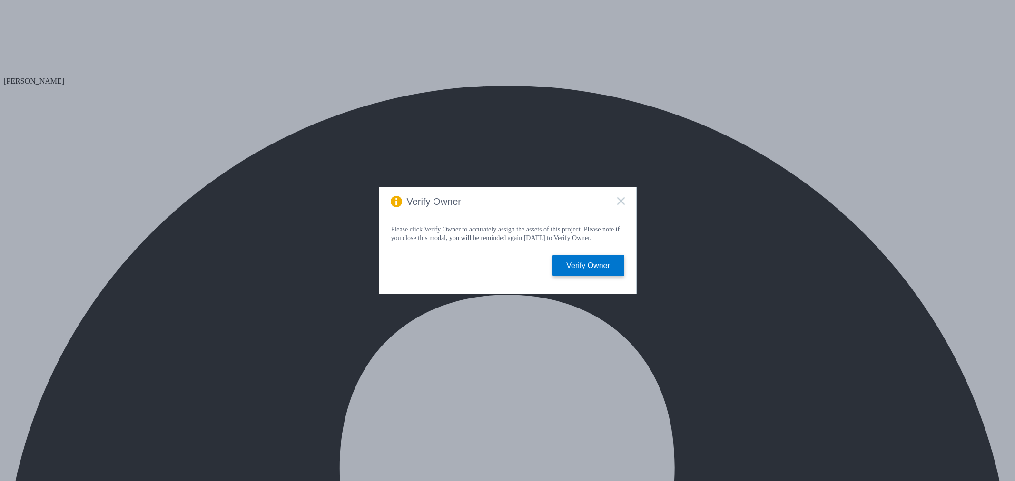
select select "USD"
drag, startPoint x: 620, startPoint y: 202, endPoint x: 575, endPoint y: 194, distance: 46.3
click at [620, 202] on icon at bounding box center [621, 201] width 8 height 8
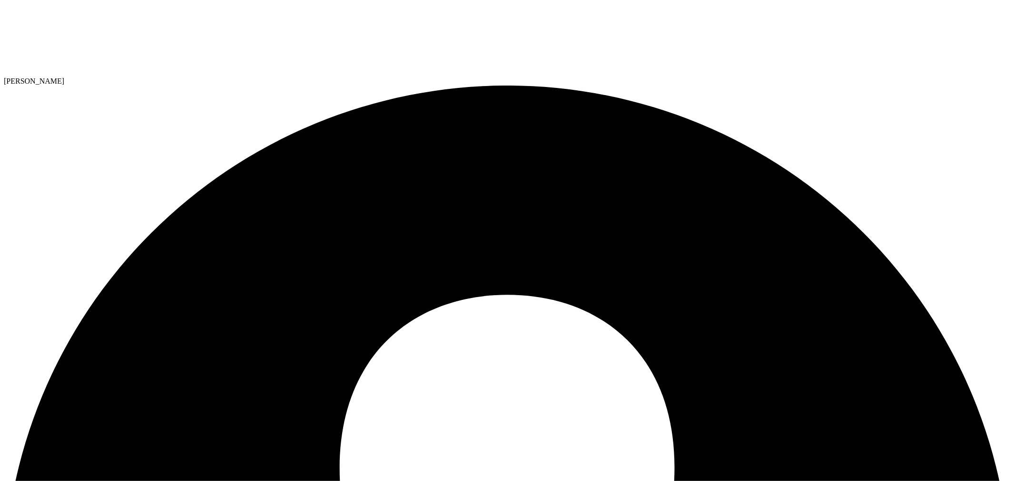
radio input "true"
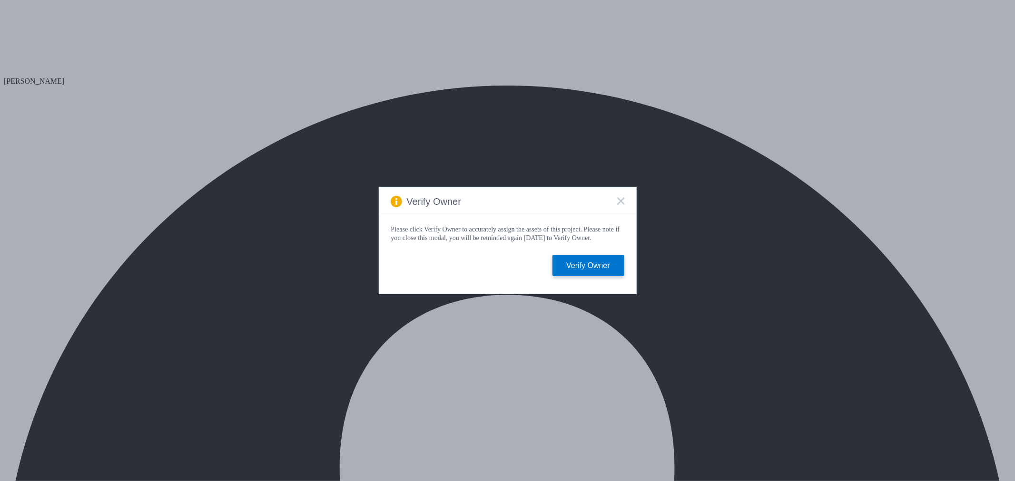
click at [618, 197] on icon at bounding box center [621, 201] width 8 height 8
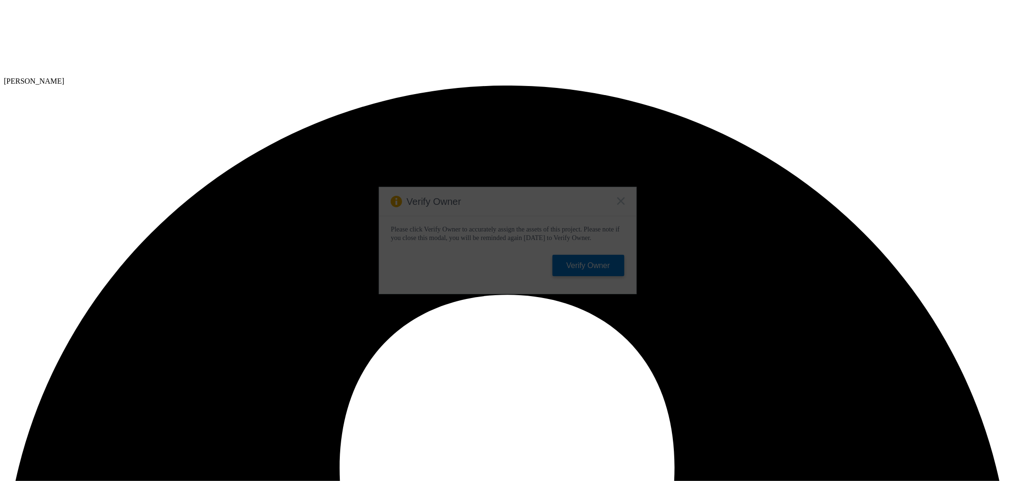
select select "USD"
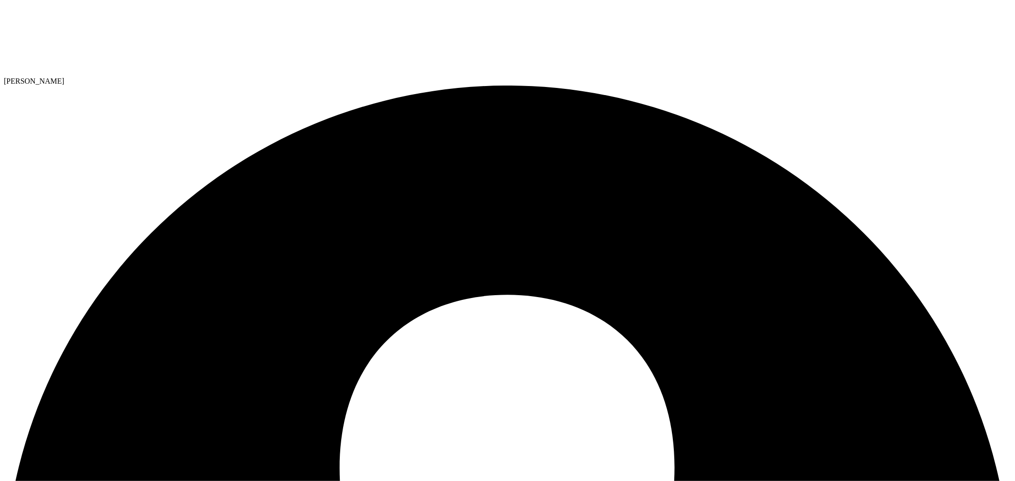
radio input "false"
radio input "true"
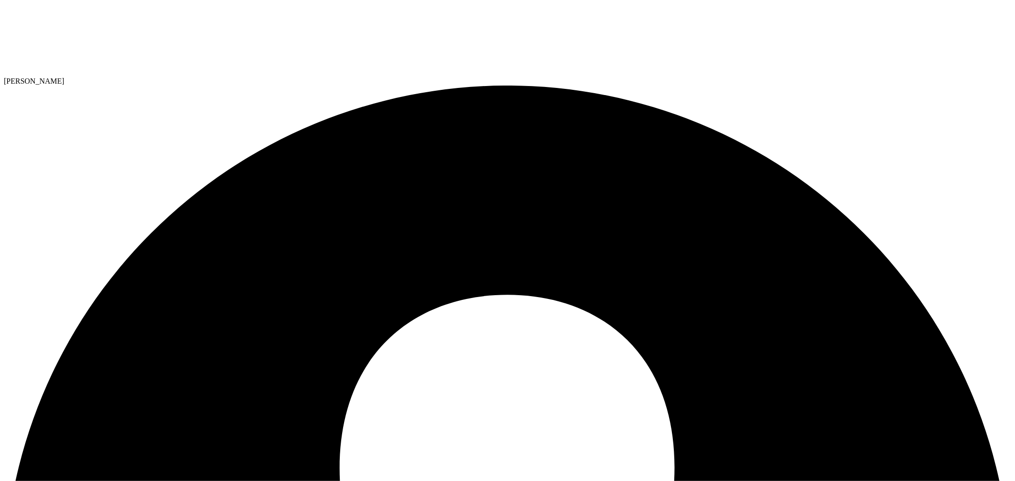
radio input "true"
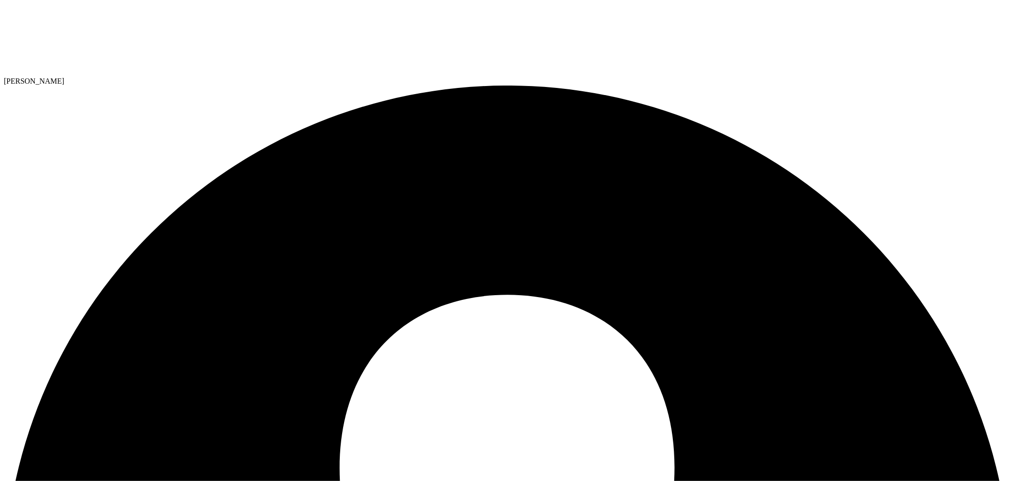
drag, startPoint x: 124, startPoint y: 69, endPoint x: 121, endPoint y: 73, distance: 5.1
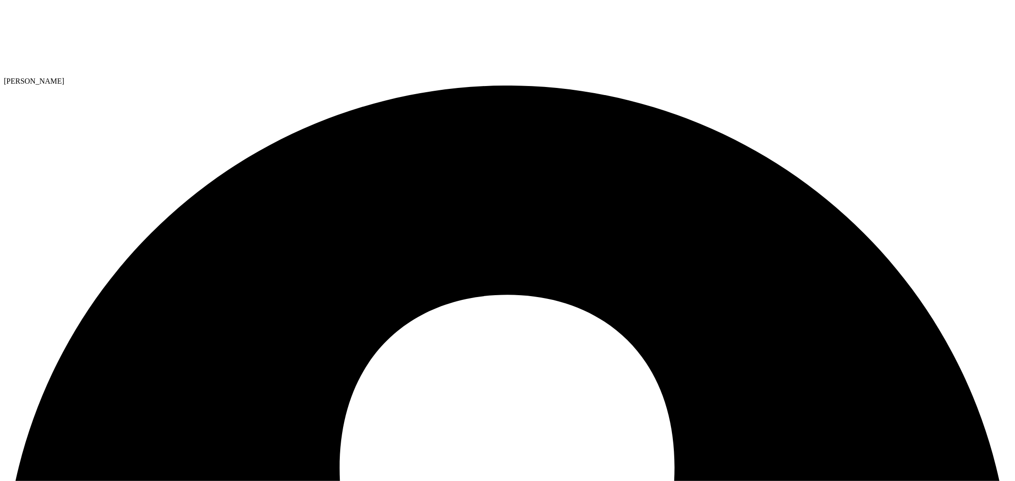
radio input "true"
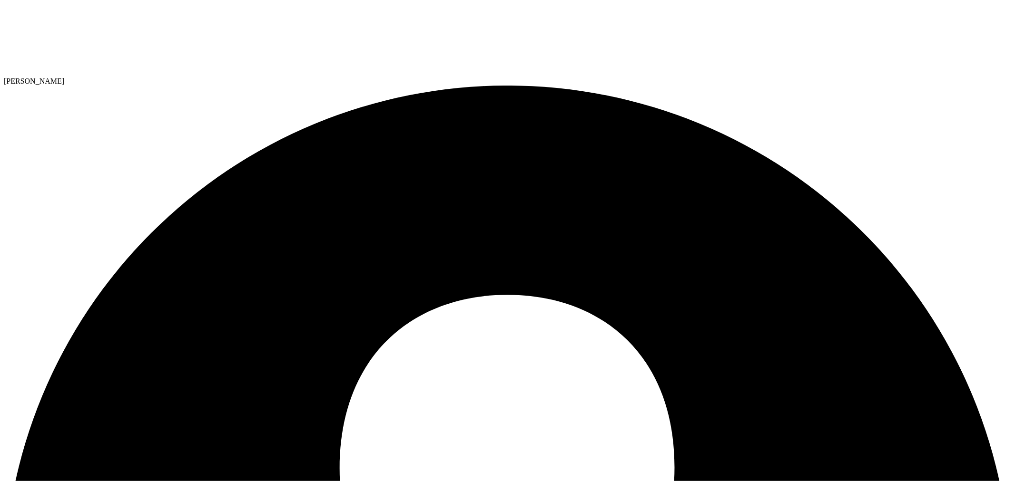
radio input "true"
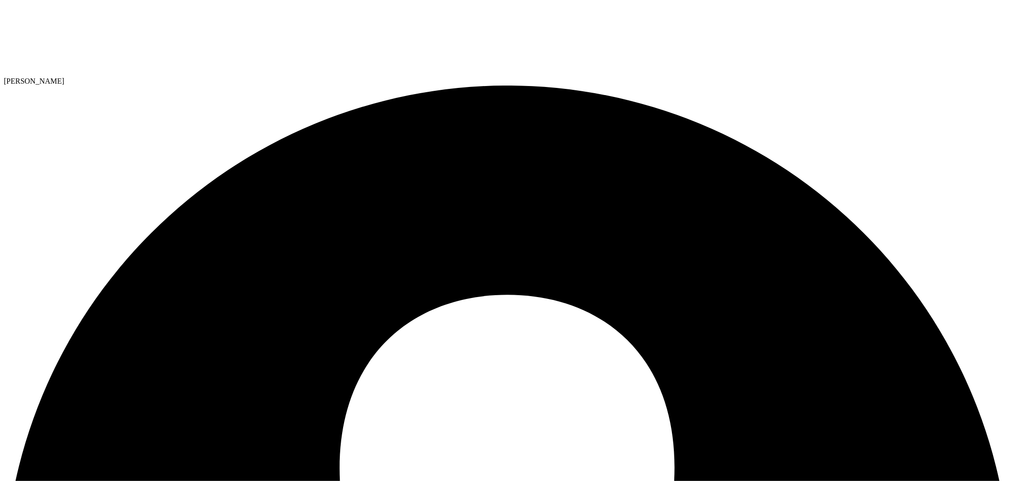
radio input "true"
radio input "false"
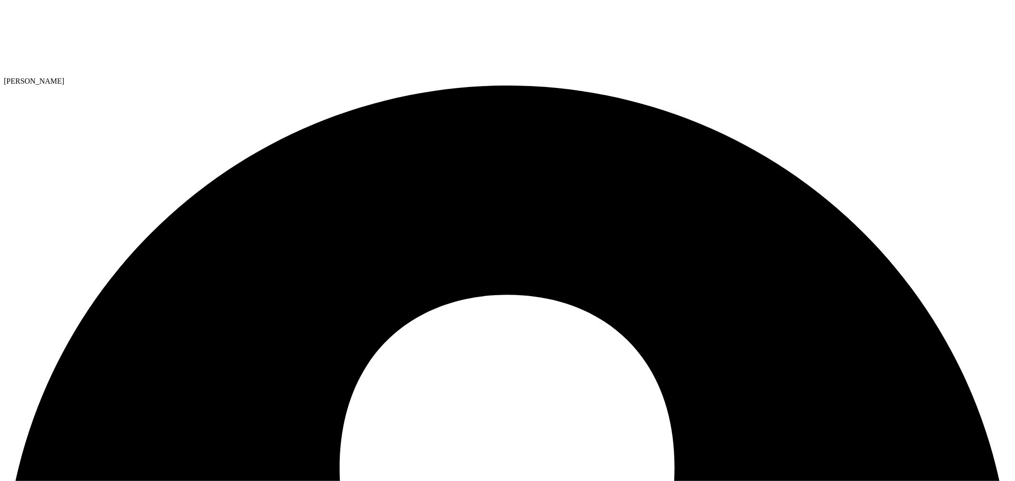
radio input "false"
radio input "true"
drag, startPoint x: 302, startPoint y: 39, endPoint x: 301, endPoint y: 66, distance: 26.7
select select "USD"
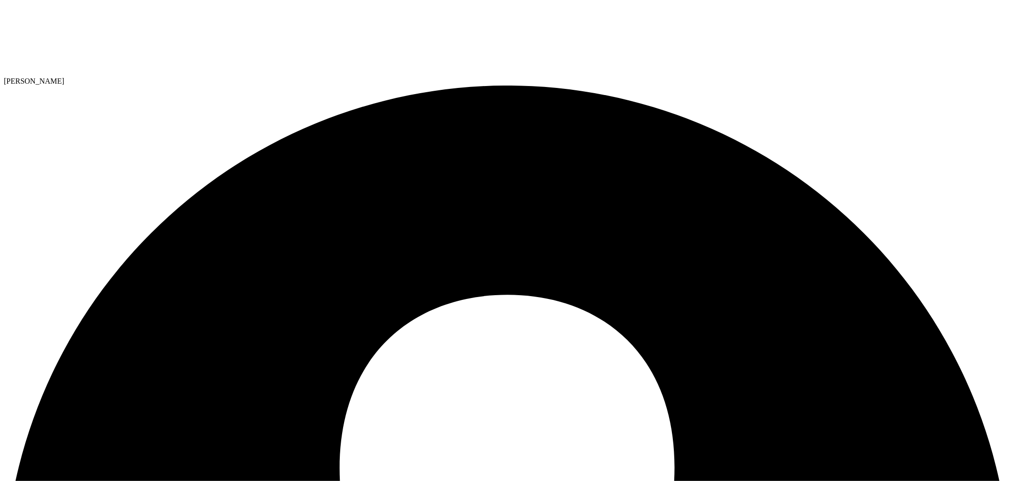
radio input "true"
radio input "false"
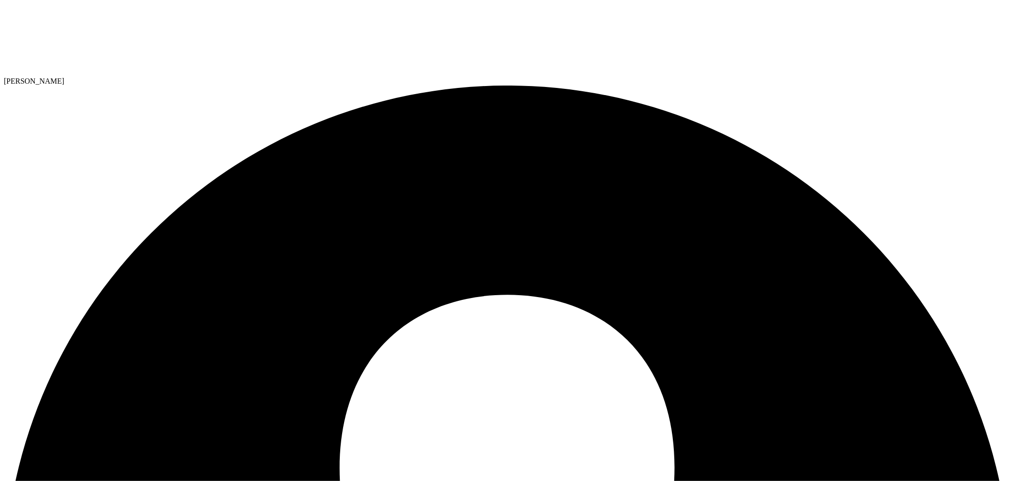
drag, startPoint x: 180, startPoint y: 264, endPoint x: 496, endPoint y: 265, distance: 315.9
